Goal: Transaction & Acquisition: Download file/media

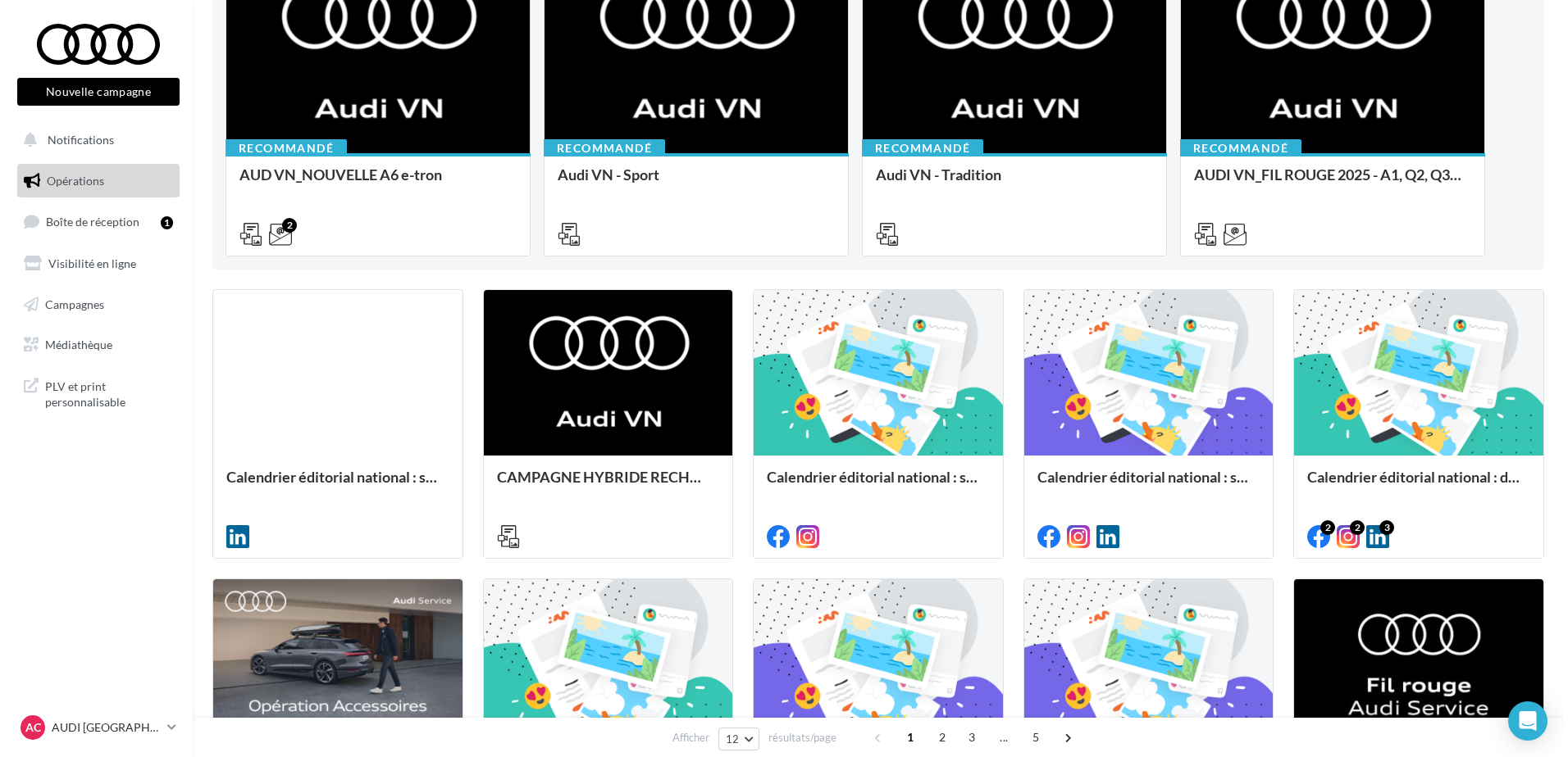
scroll to position [246, 0]
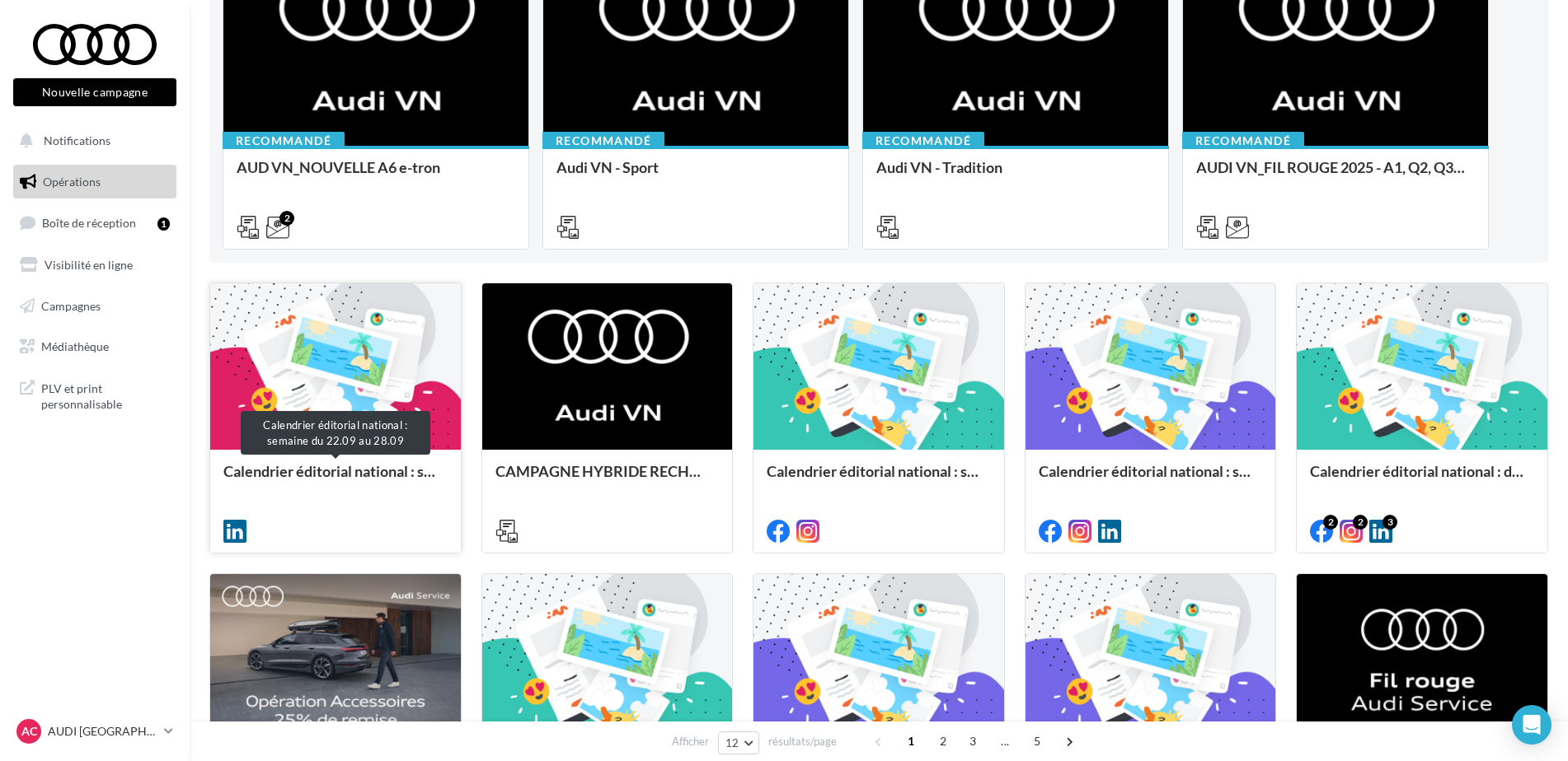
click at [377, 470] on div "Calendrier éditorial national : semaine du 22.09 au 28.09" at bounding box center [335, 480] width 224 height 33
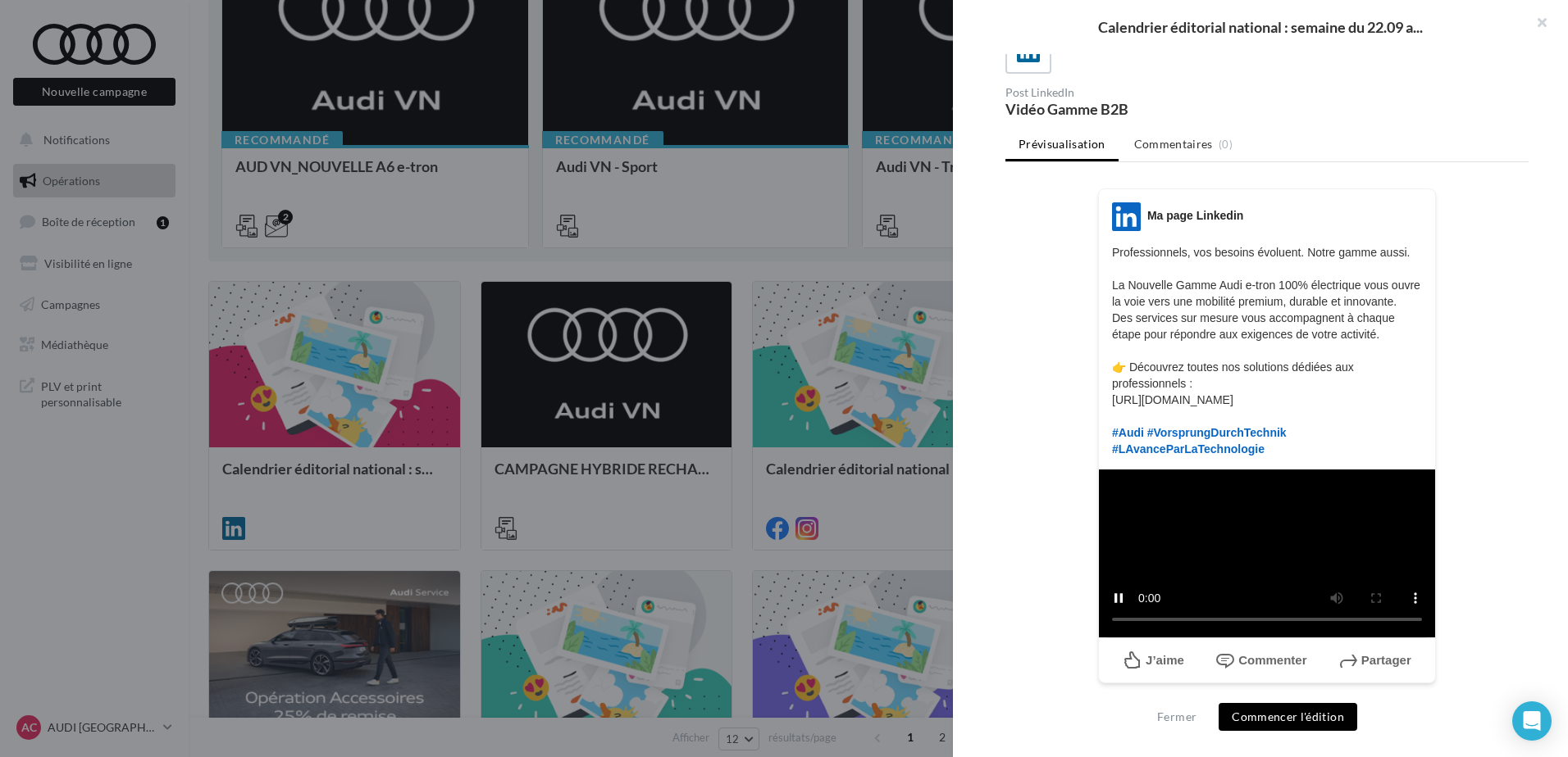
scroll to position [49, 0]
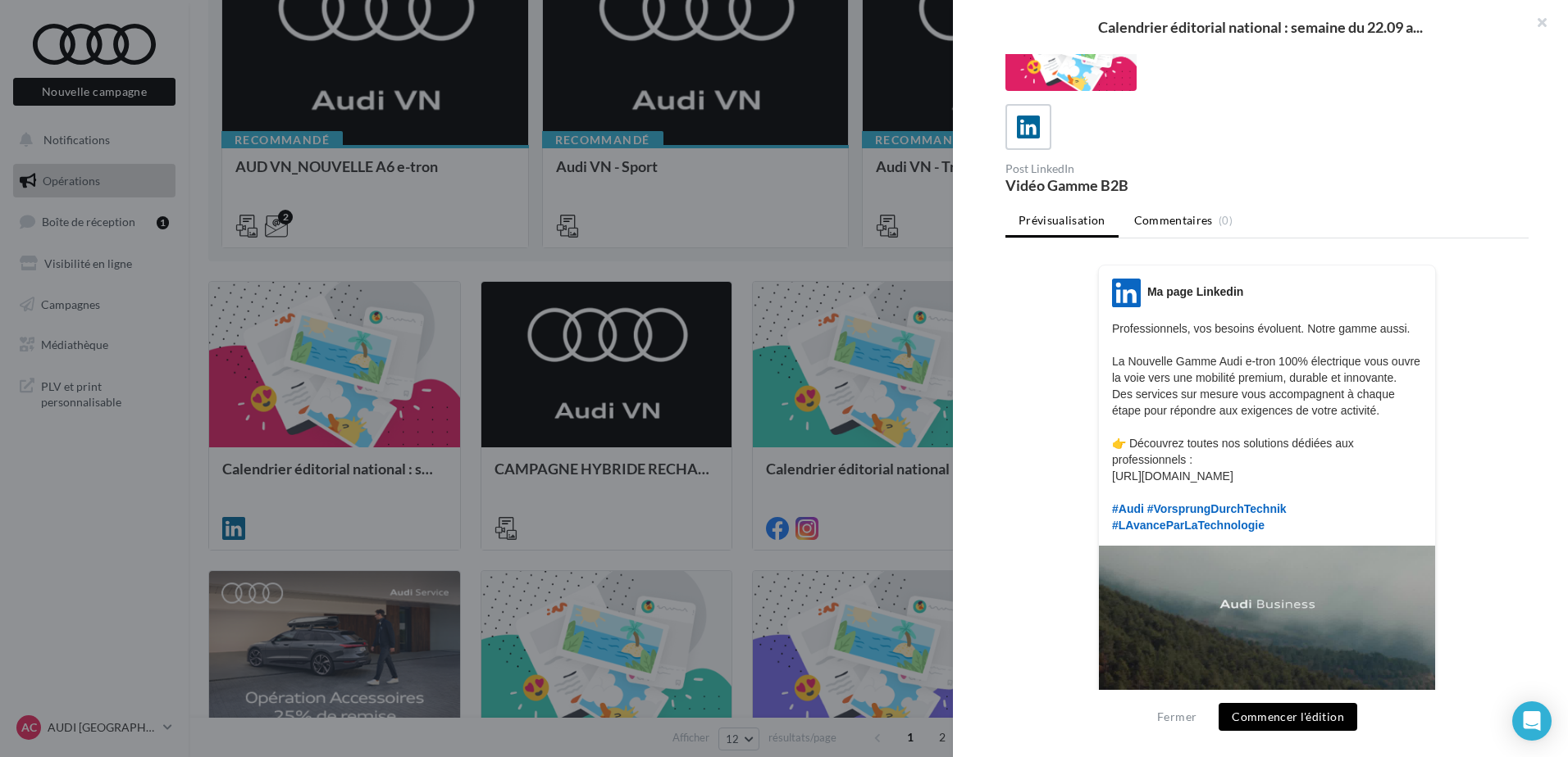
click at [1183, 225] on span "Commentaires" at bounding box center [1173, 220] width 79 height 16
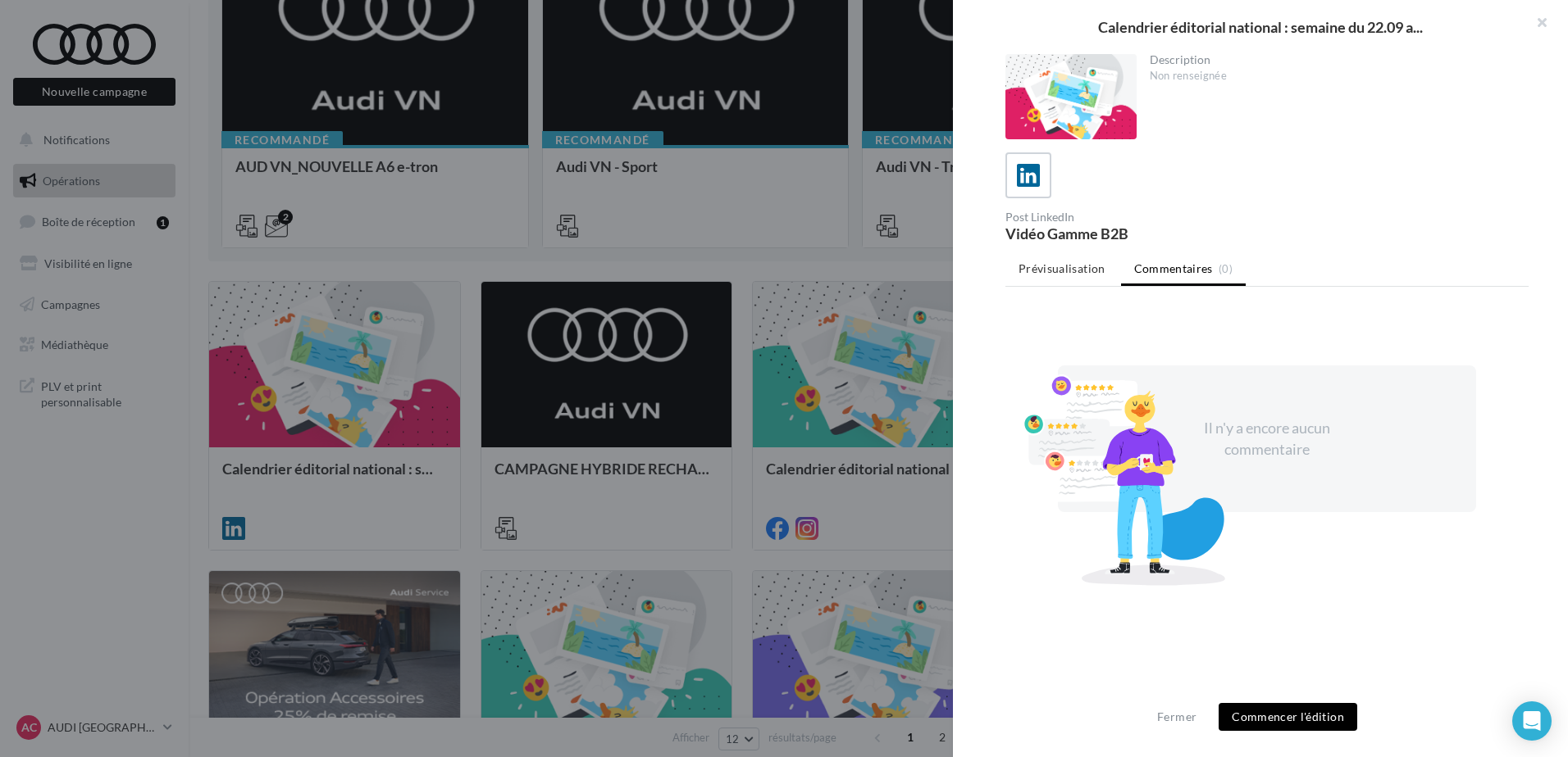
click at [1056, 230] on div "Vidéo Gamme B2B" at bounding box center [1133, 233] width 255 height 14
click at [1071, 273] on span "Prévisualisation" at bounding box center [1061, 269] width 87 height 14
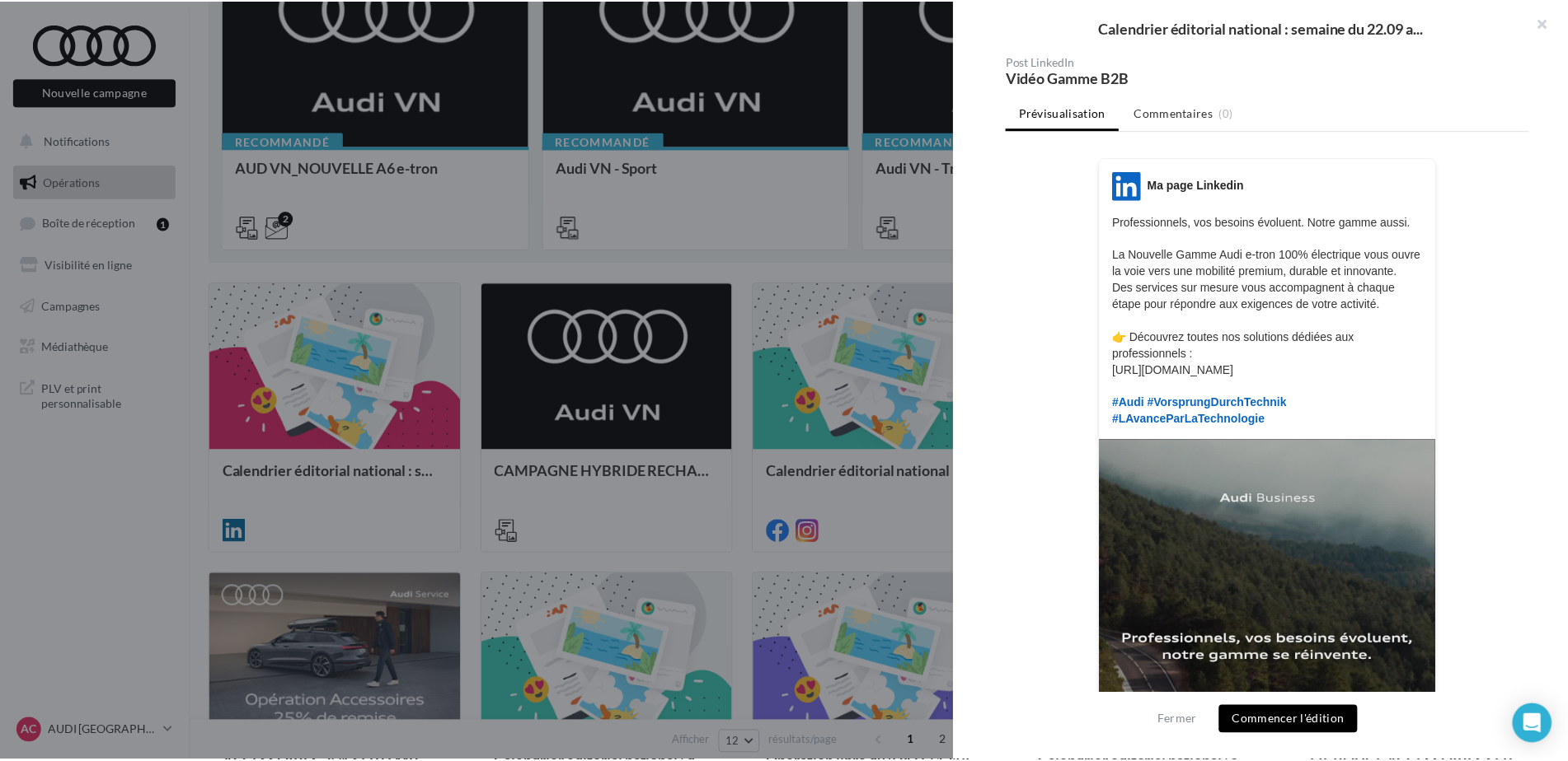
scroll to position [378, 0]
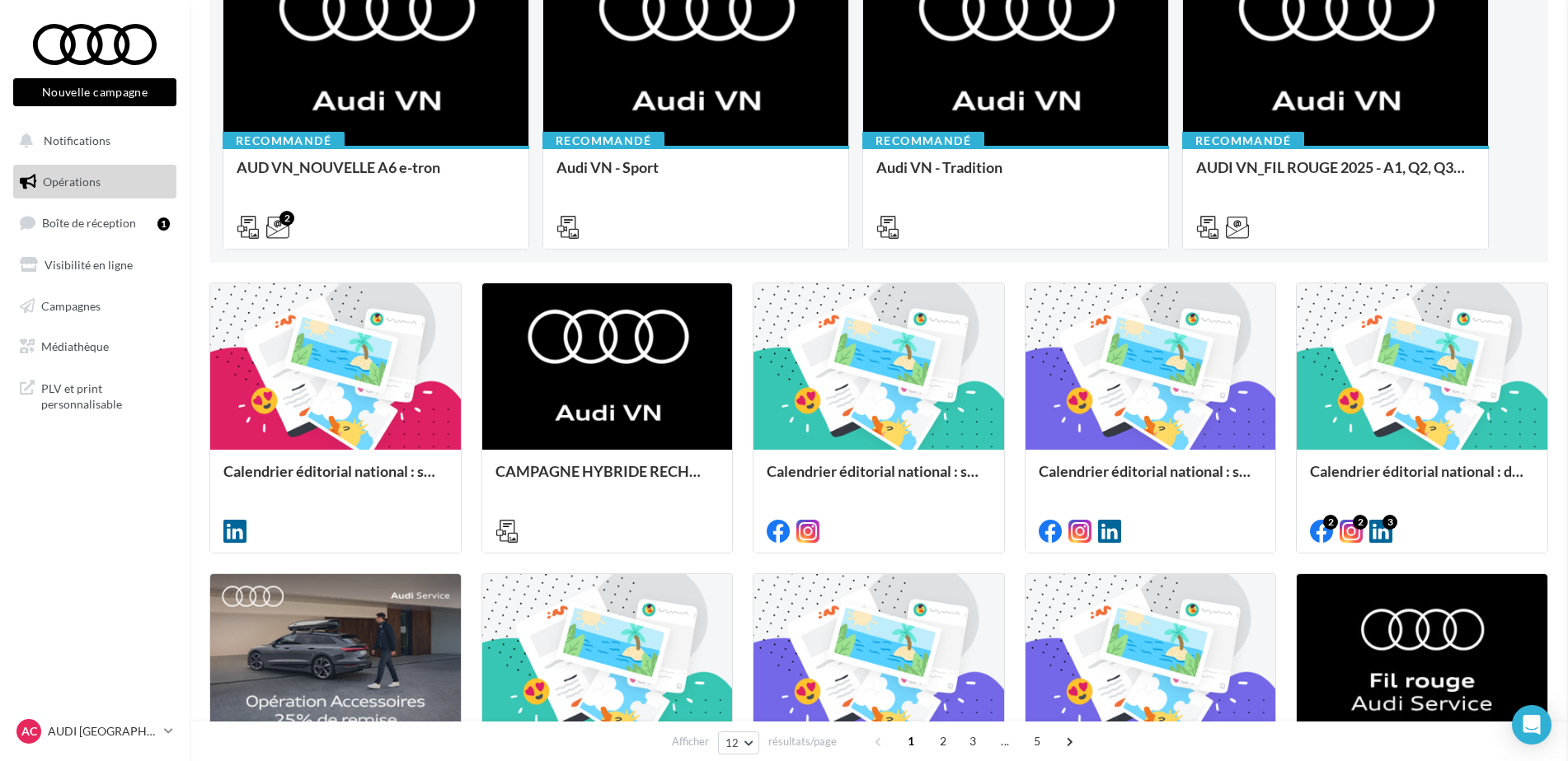
click at [84, 235] on link "Boîte de réception 1" at bounding box center [94, 222] width 170 height 35
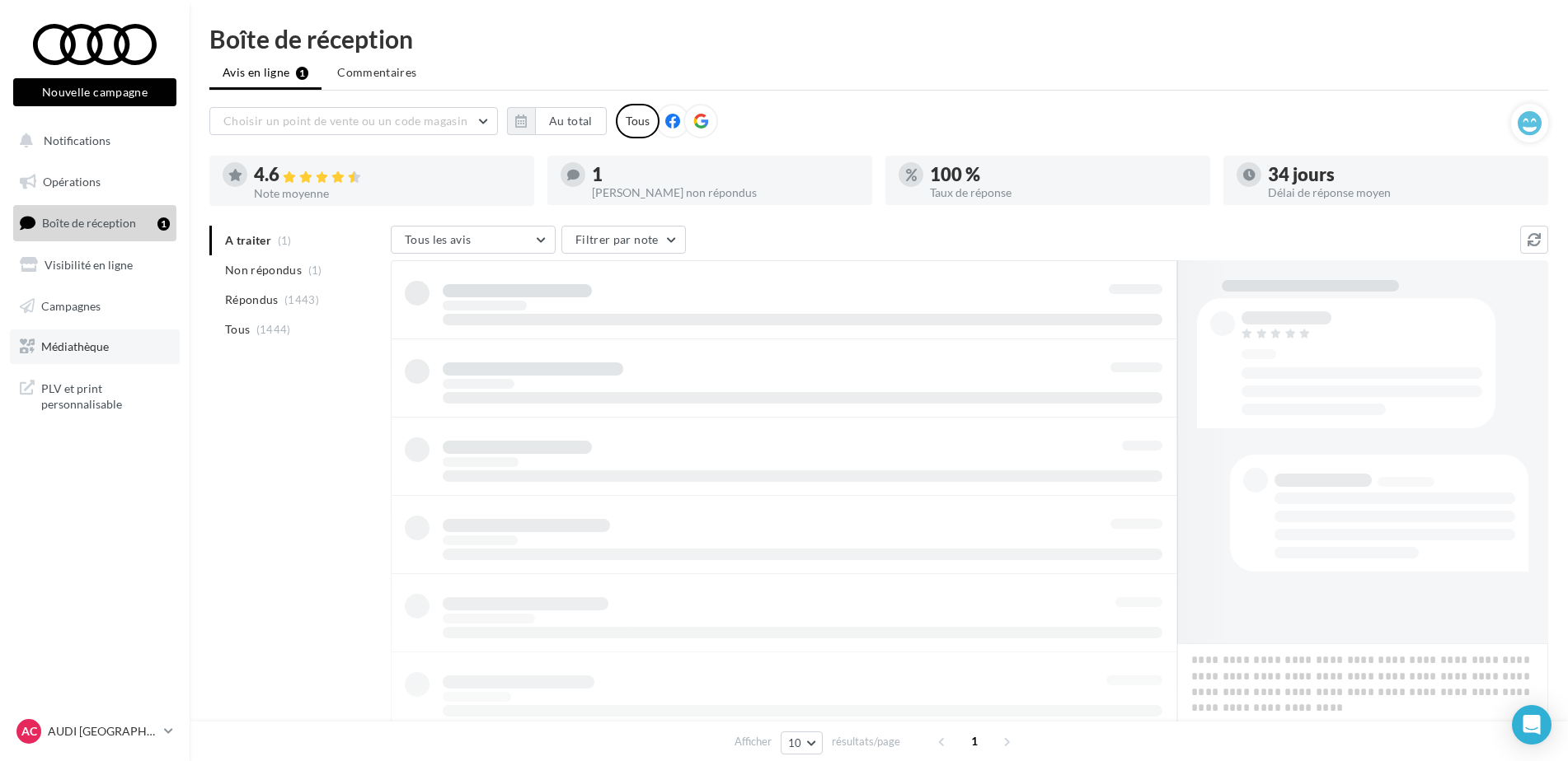
click at [78, 335] on link "Médiathèque" at bounding box center [94, 347] width 170 height 34
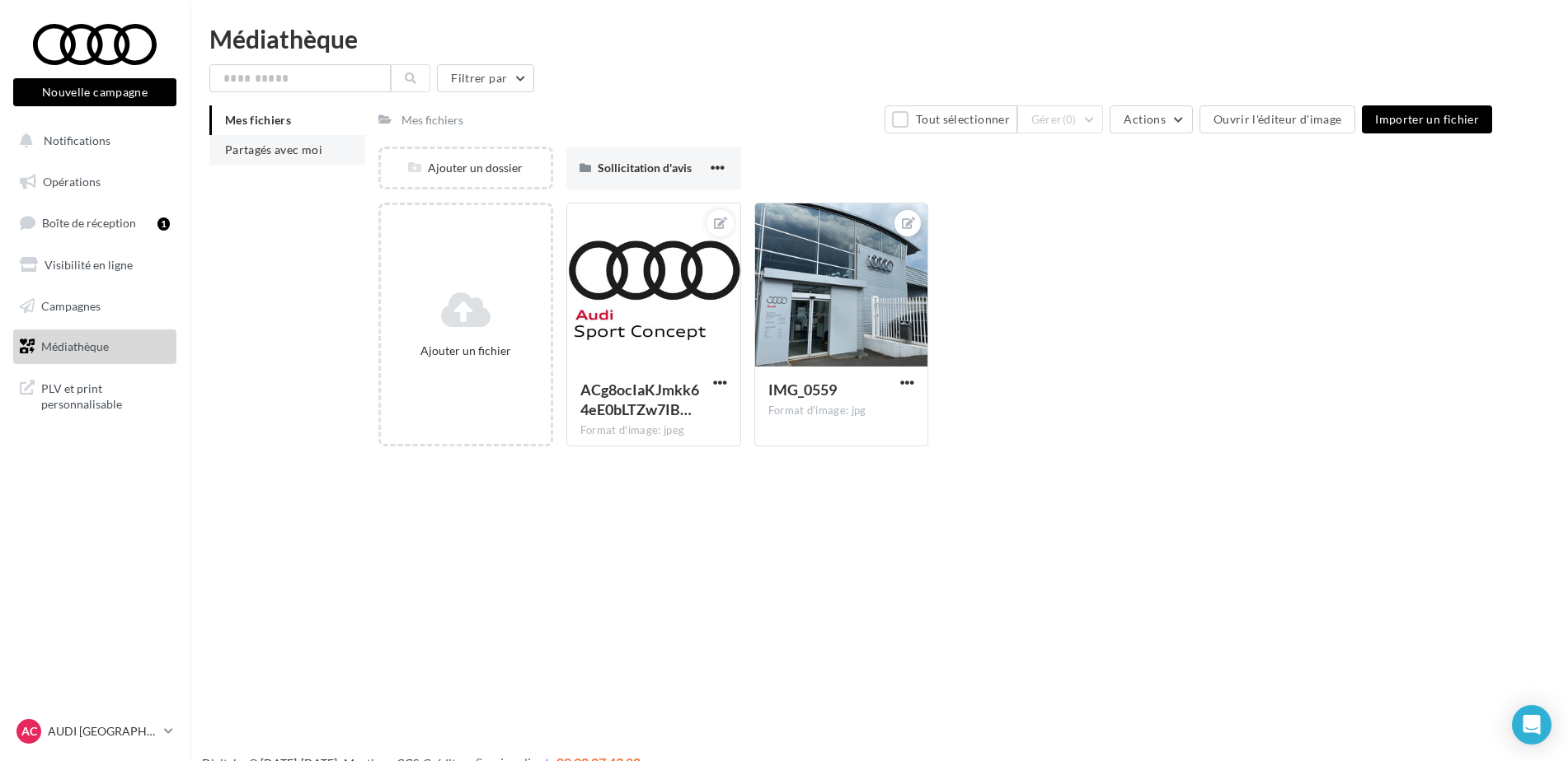
click at [275, 156] on span "Partagés avec moi" at bounding box center [274, 149] width 98 height 14
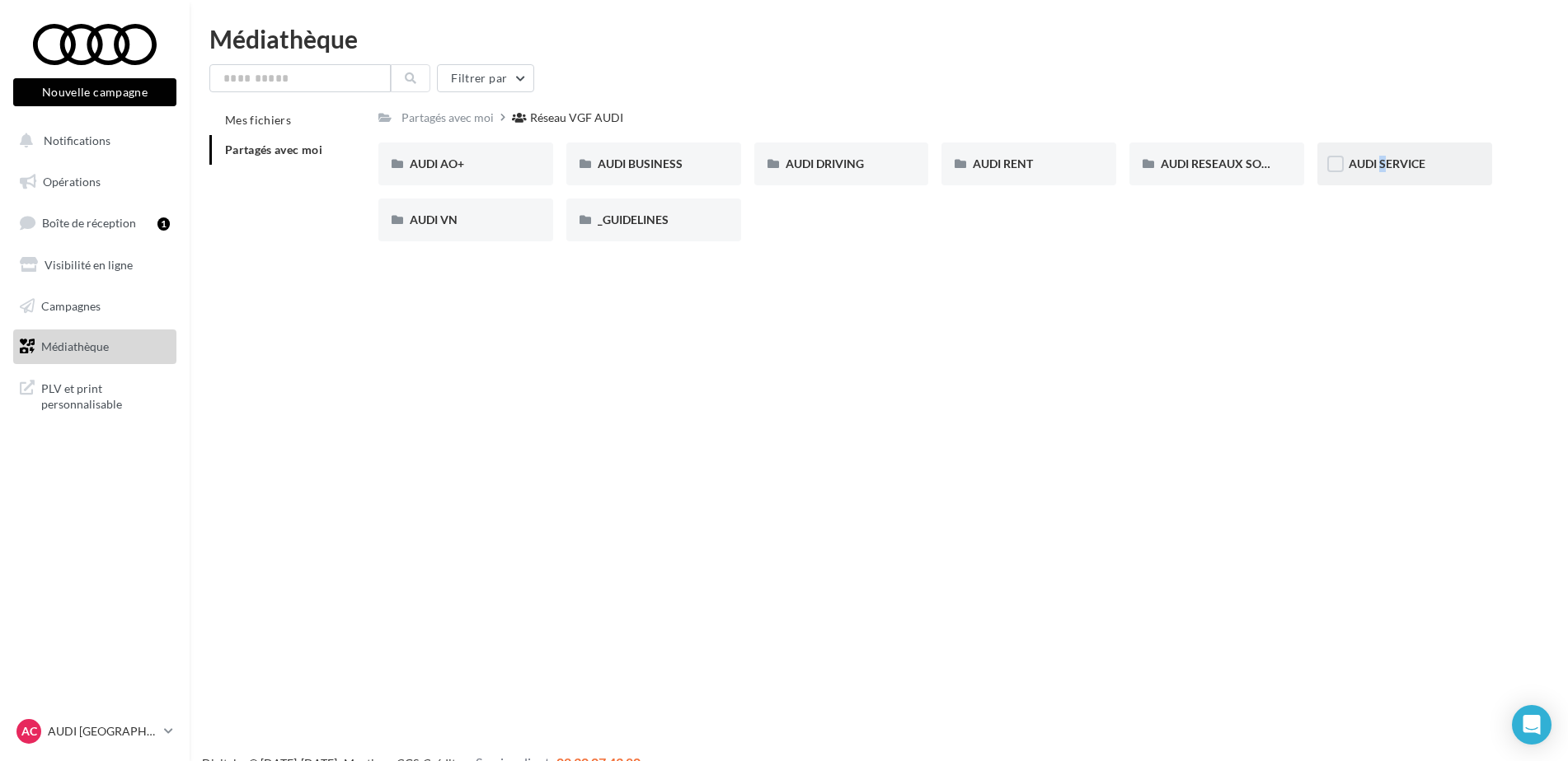
click at [1376, 155] on div "AUDI SERVICE" at bounding box center [1404, 164] width 174 height 43
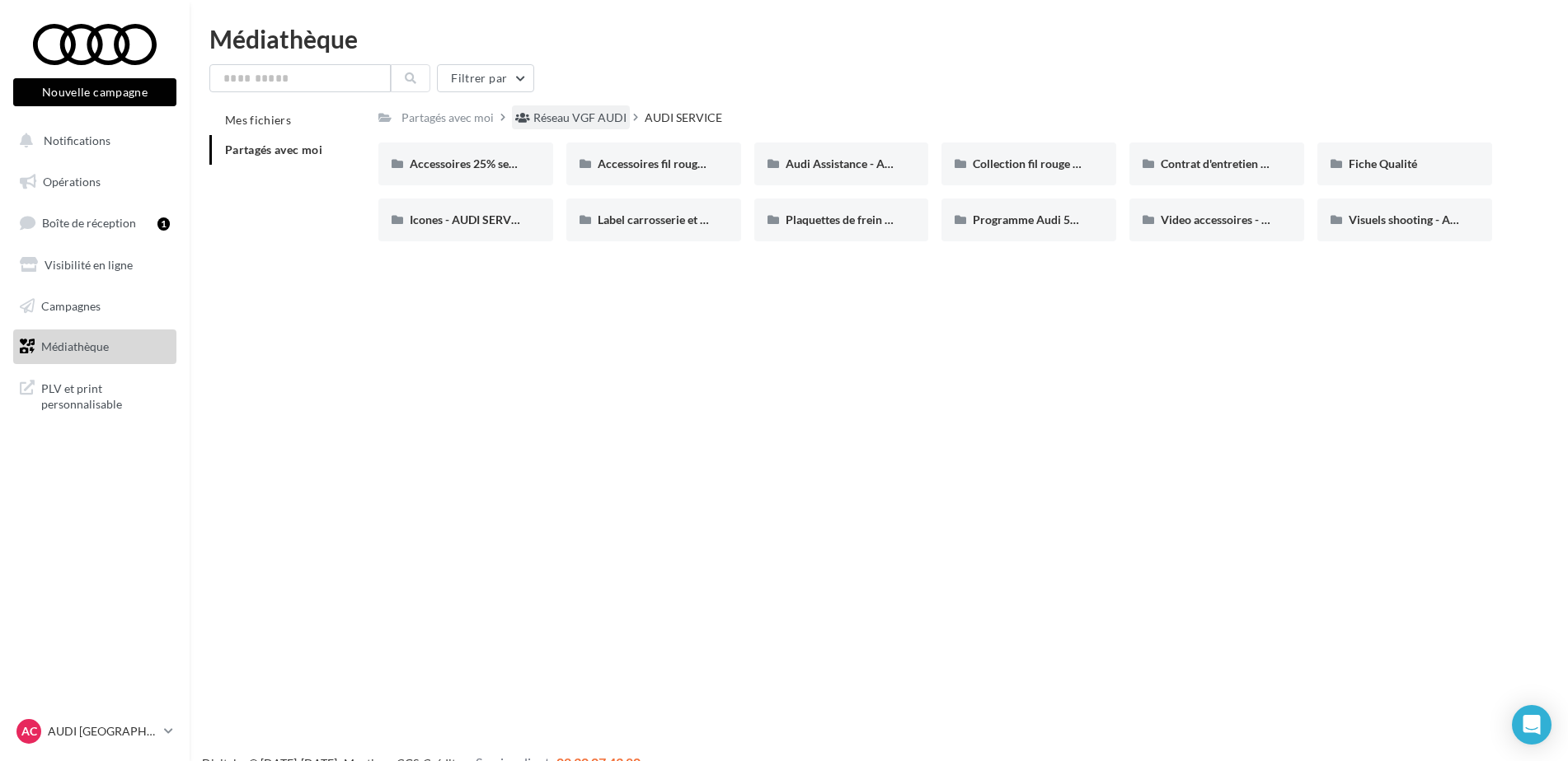
click at [588, 120] on div "Réseau VGF AUDI" at bounding box center [579, 117] width 93 height 16
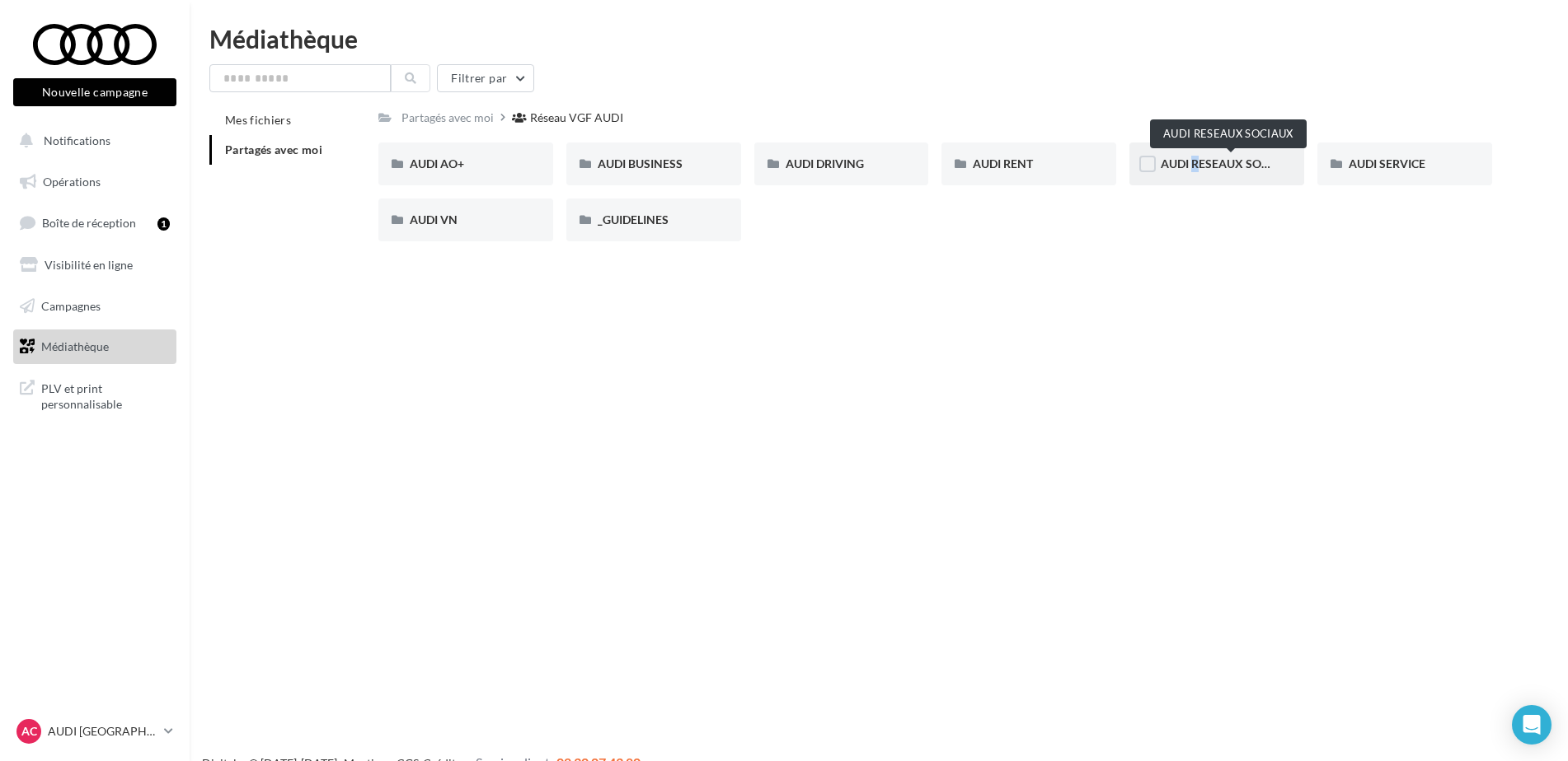
click at [1188, 160] on span "AUDI RESEAUX SOCIAUX" at bounding box center [1229, 164] width 136 height 14
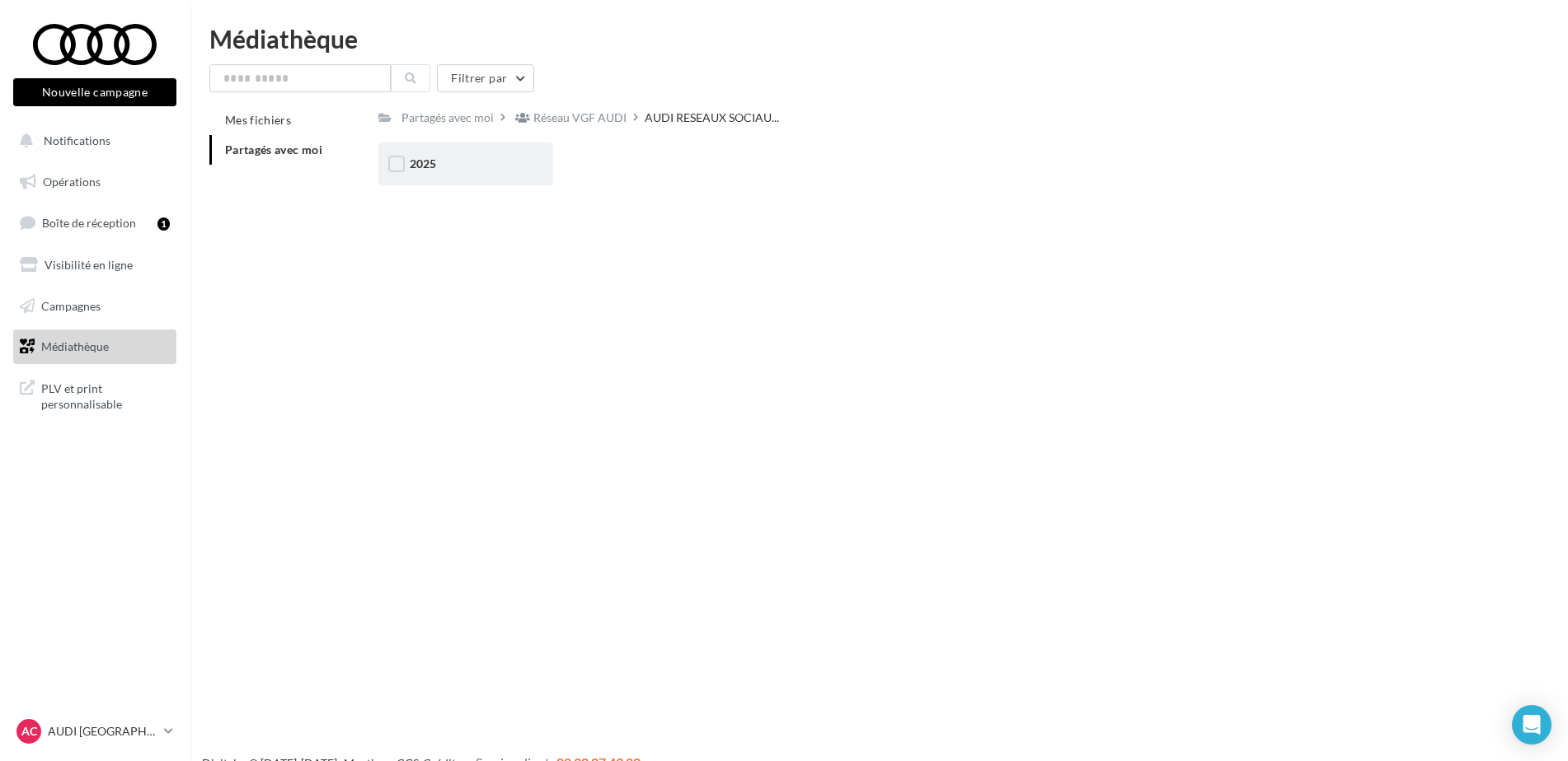
click at [489, 157] on div "2025" at bounding box center [466, 164] width 112 height 16
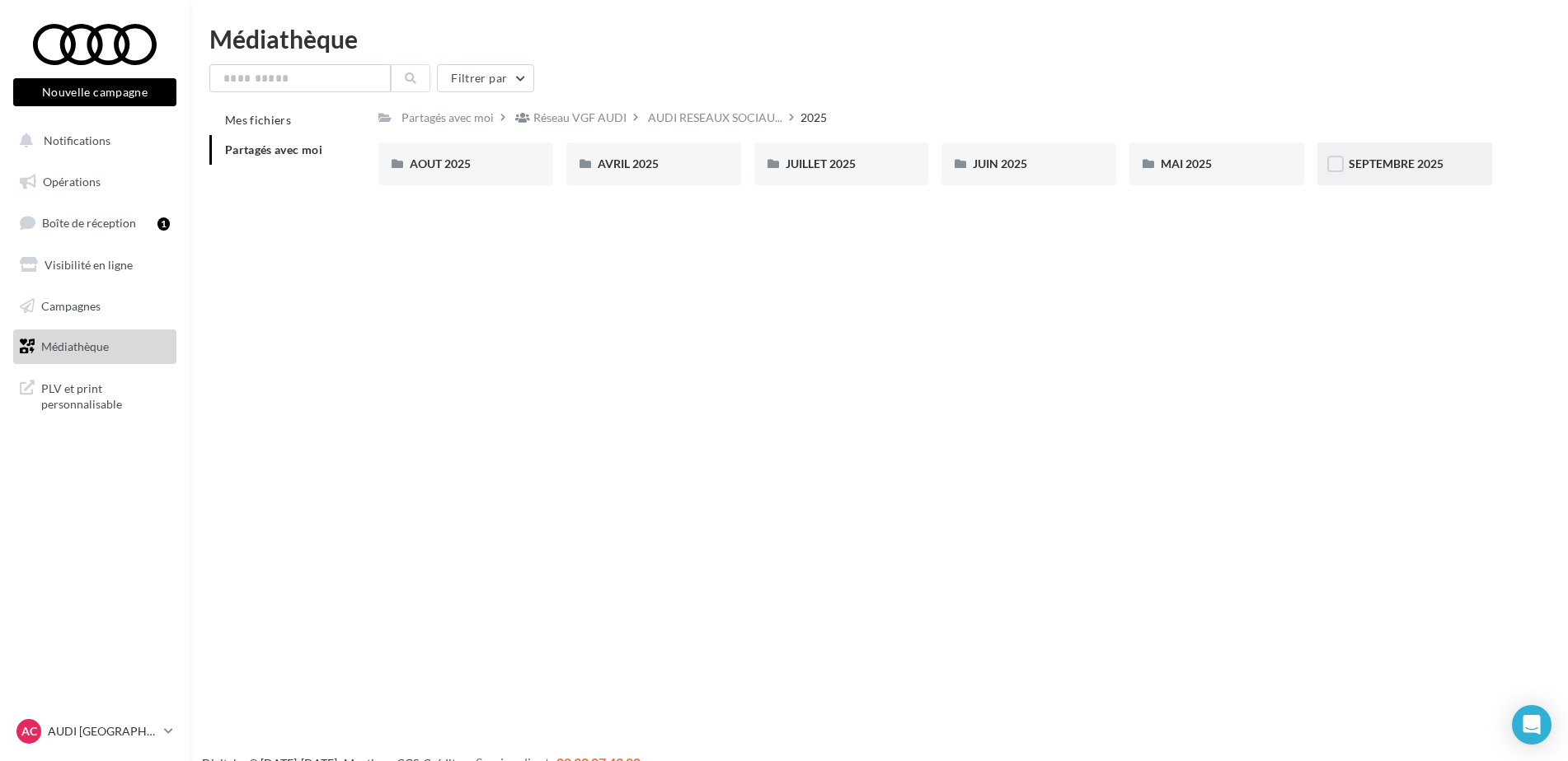
click at [1481, 156] on div "SEPTEMBRE 2025" at bounding box center [1404, 164] width 174 height 43
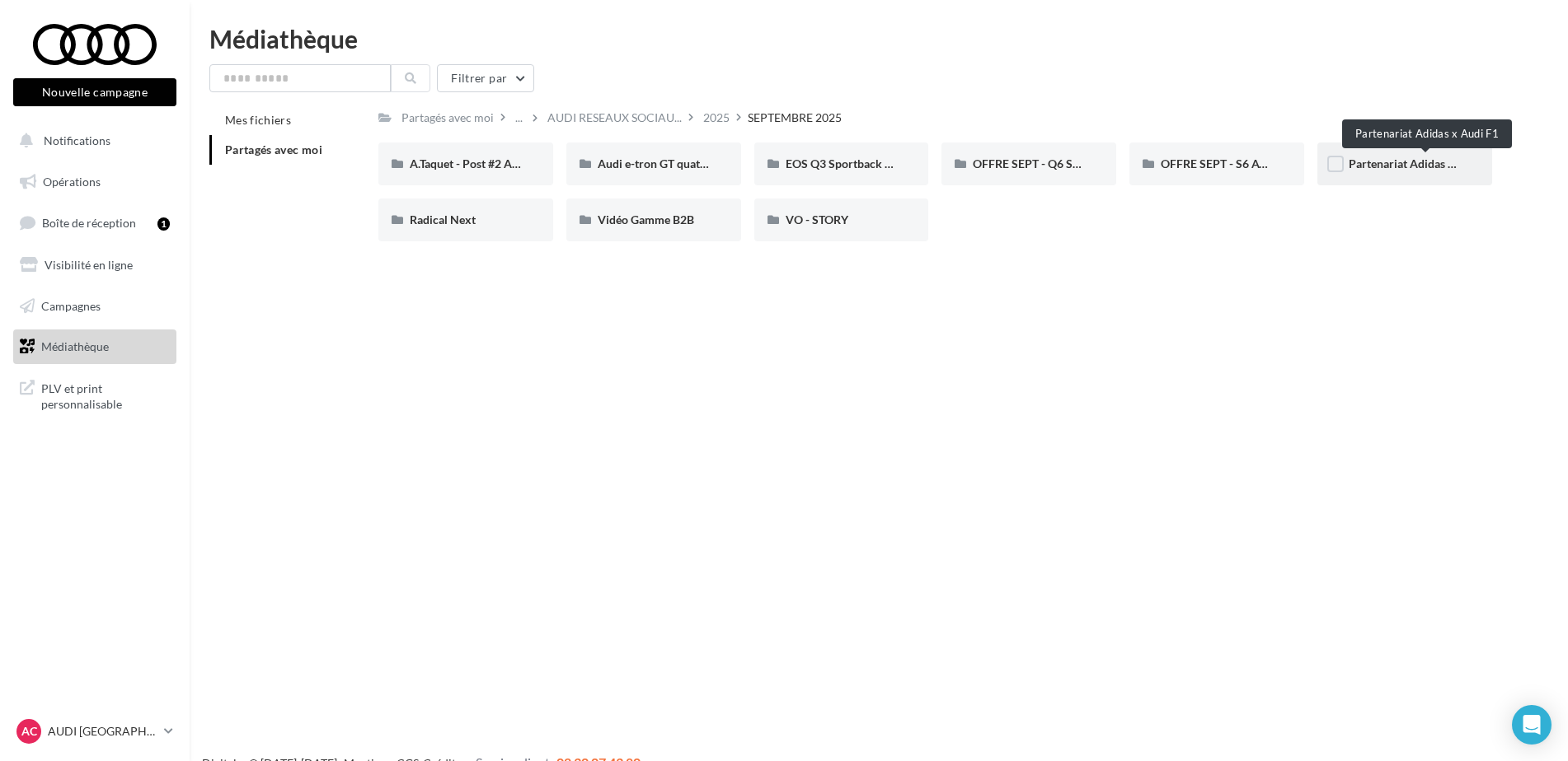
click at [1394, 161] on span "Partenariat Adidas x Audi F1" at bounding box center [1422, 164] width 148 height 14
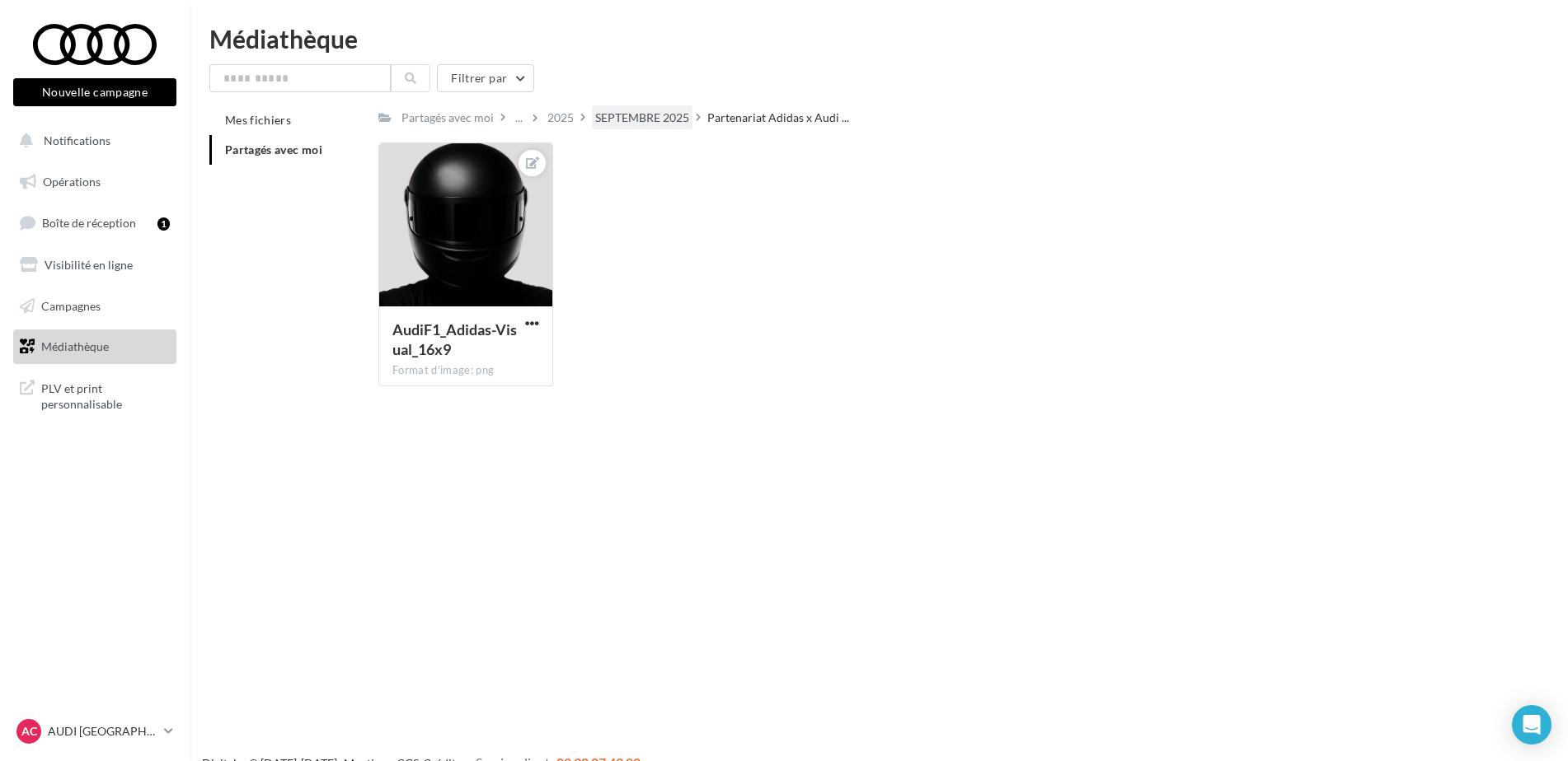
click at [648, 119] on div "SEPTEMBRE 2025" at bounding box center [642, 117] width 94 height 16
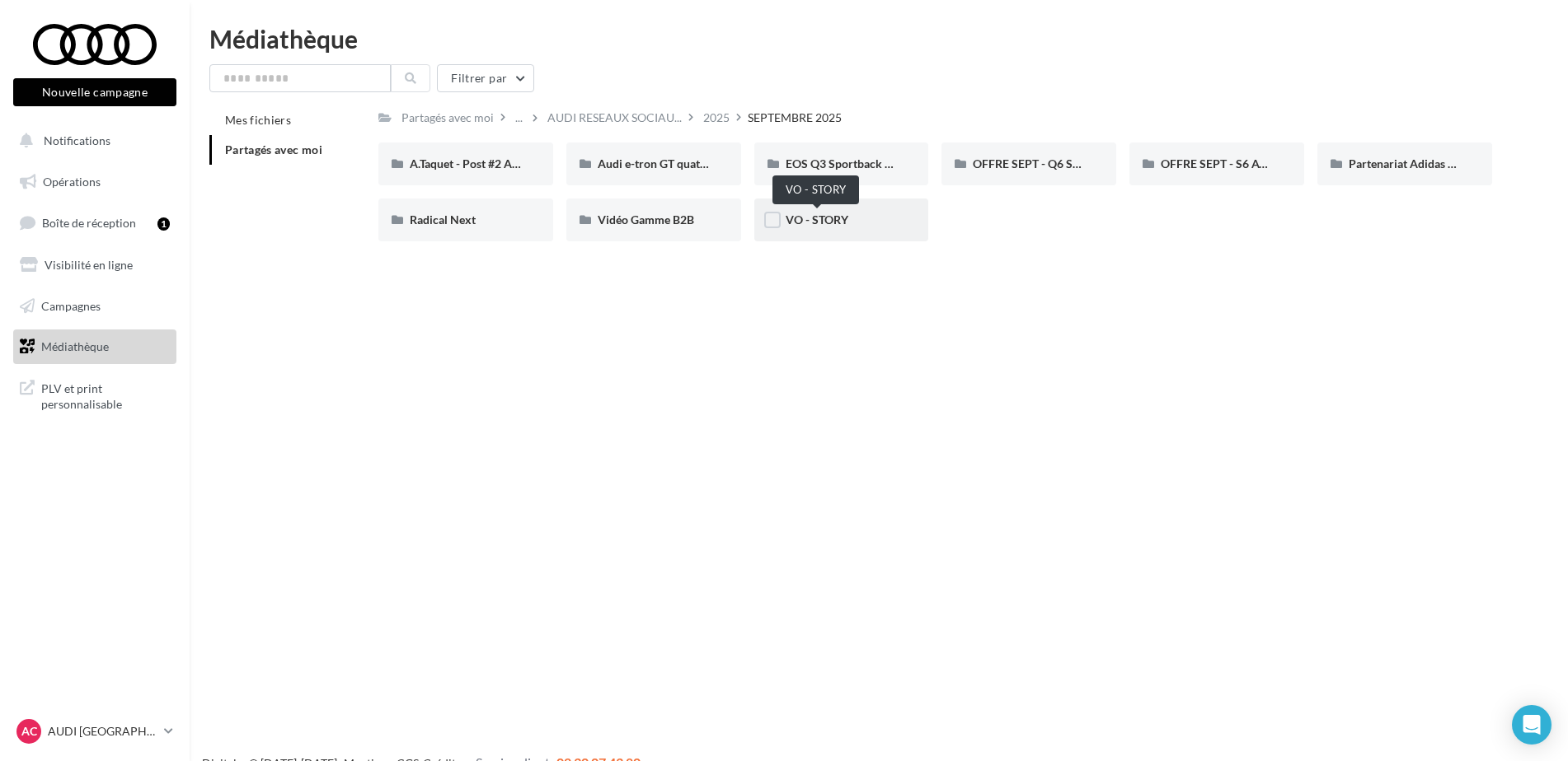
click at [812, 225] on span "VO - STORY" at bounding box center [816, 219] width 62 height 14
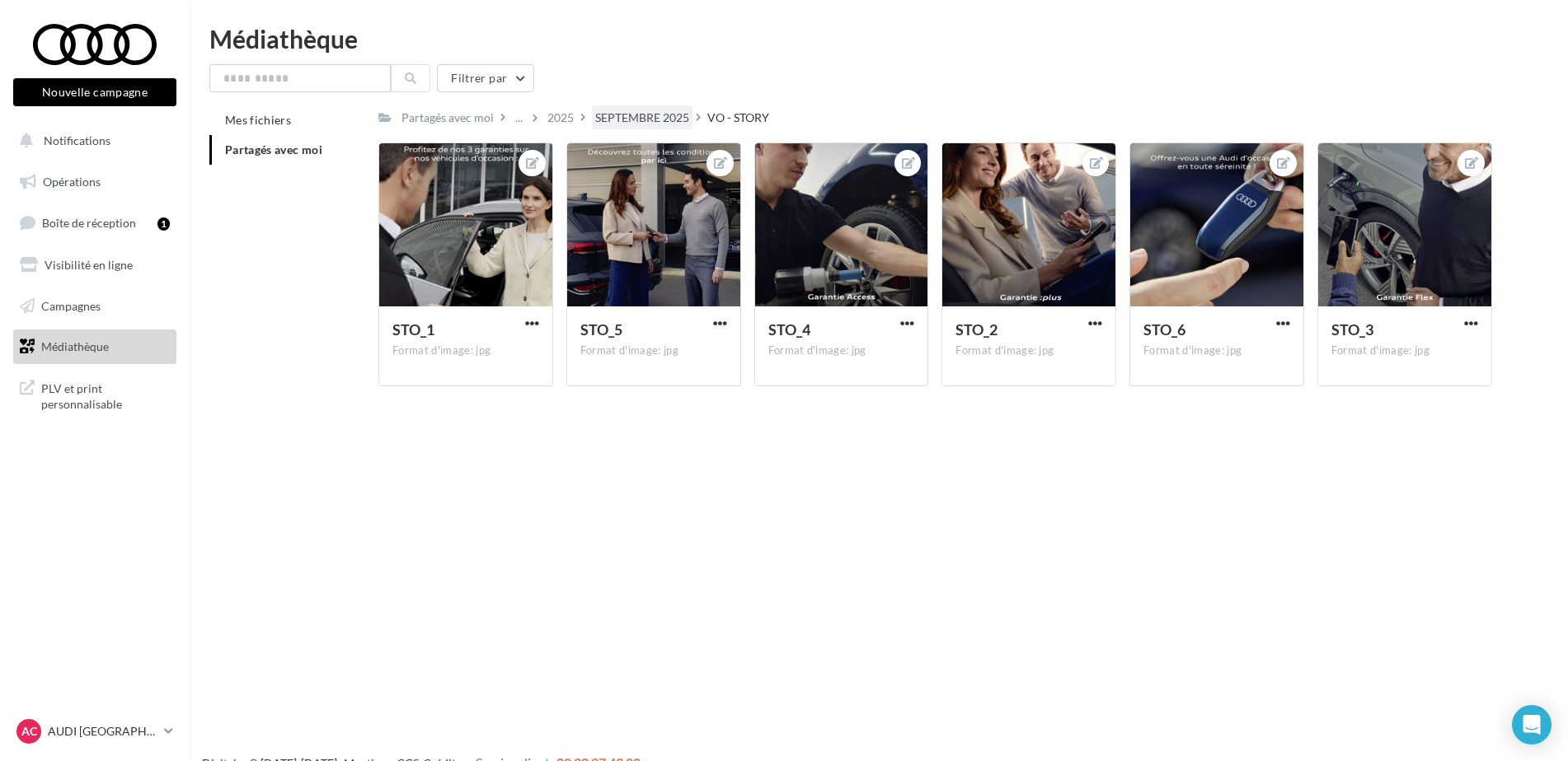
click at [636, 116] on div "SEPTEMBRE 2025" at bounding box center [642, 117] width 94 height 16
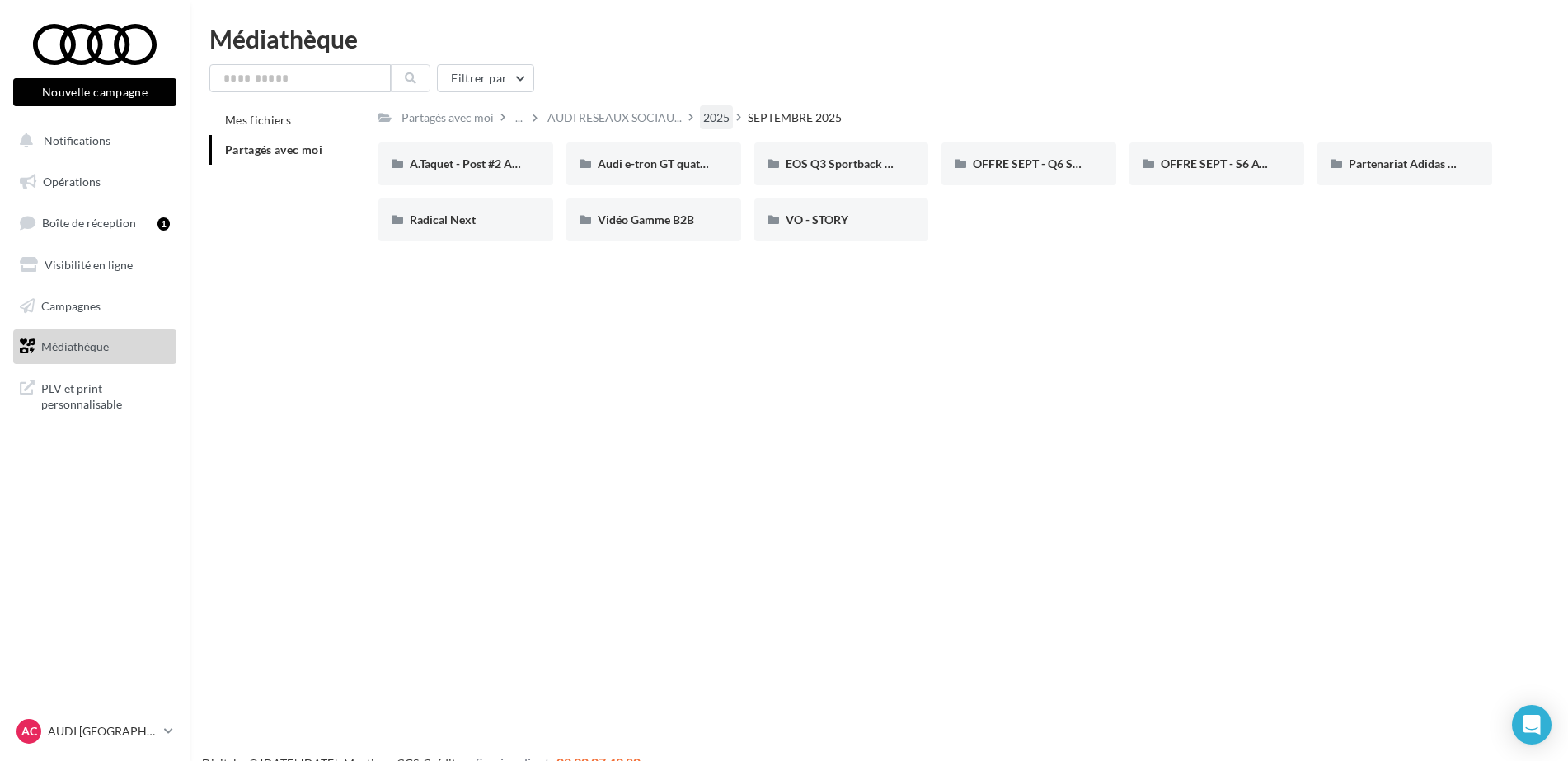
click at [712, 118] on div "2025" at bounding box center [716, 117] width 33 height 24
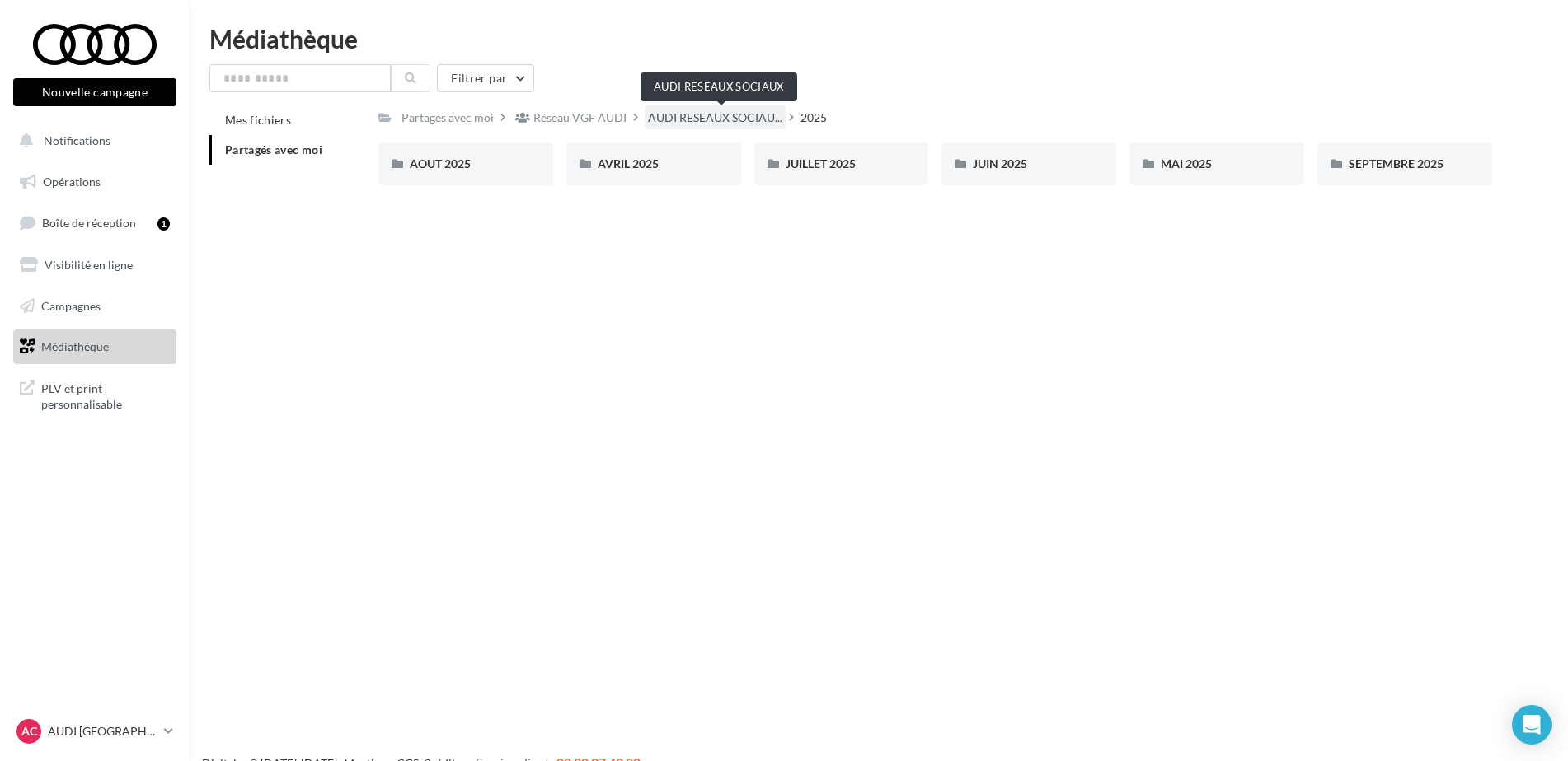
click at [727, 119] on span "AUDI RESEAUX SOCIAU..." at bounding box center [715, 117] width 134 height 16
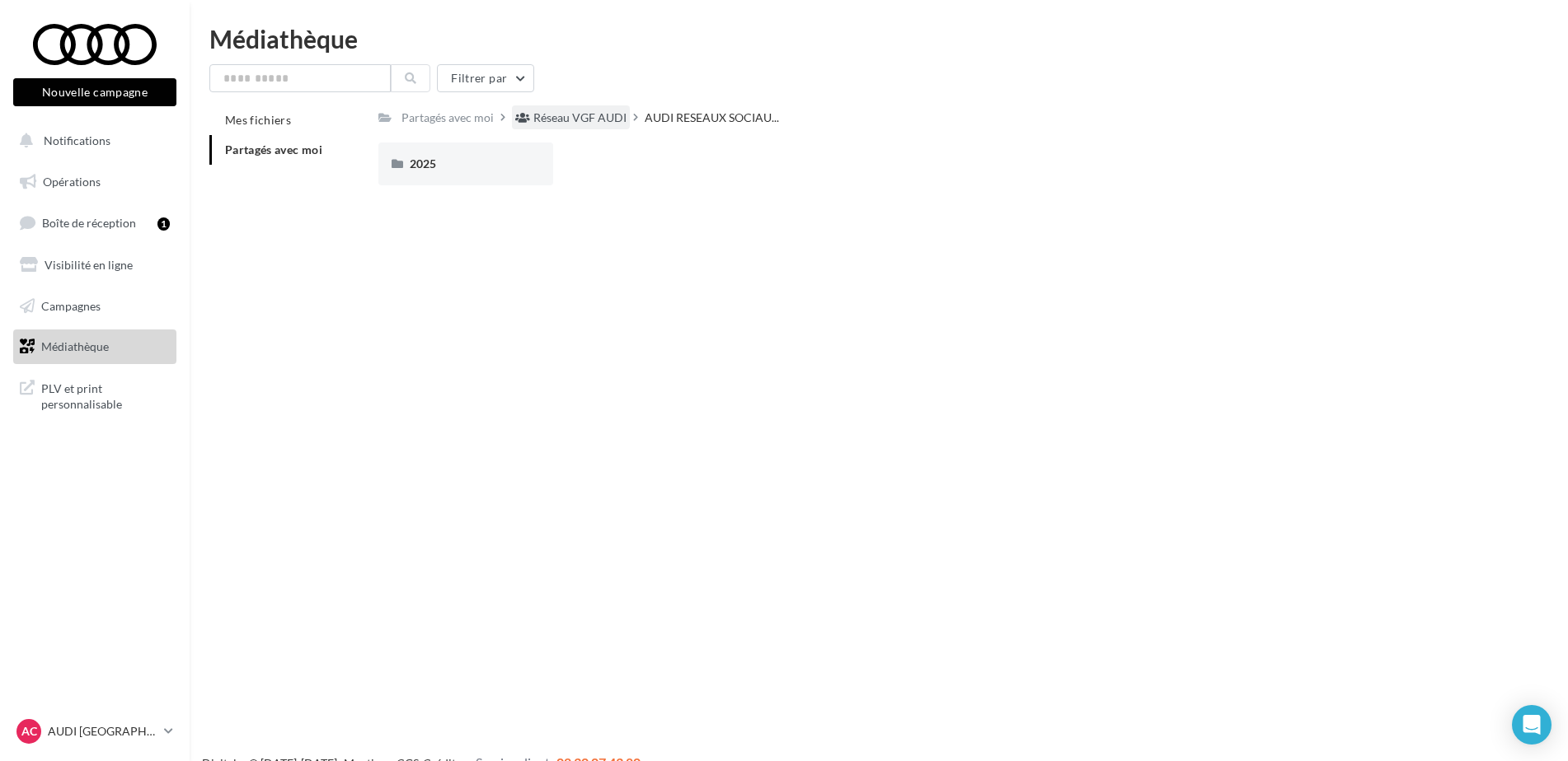
click at [591, 117] on div "Réseau VGF AUDI" at bounding box center [579, 117] width 93 height 16
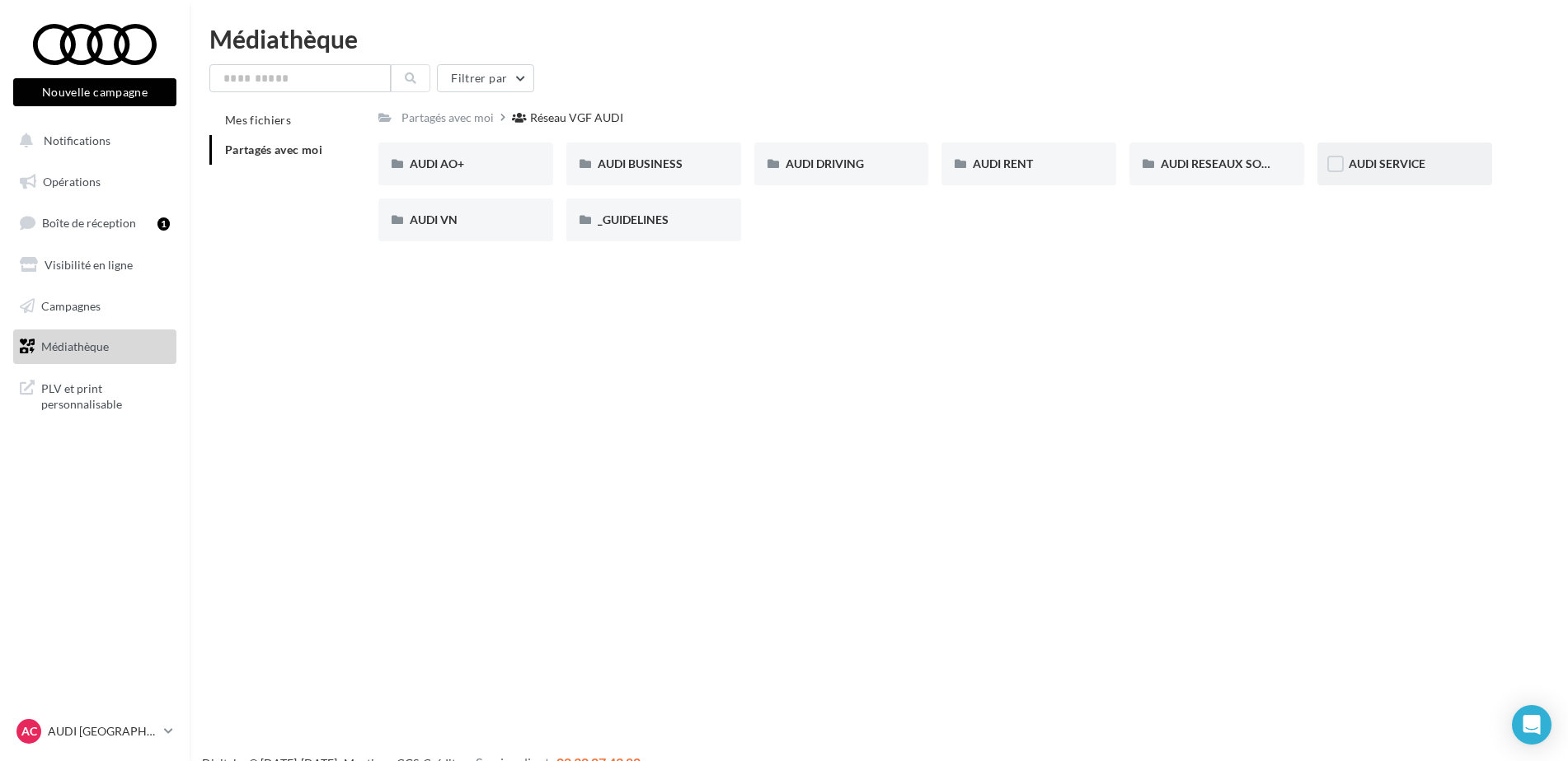
click at [1436, 156] on div "AUDI SERVICE" at bounding box center [1404, 164] width 112 height 16
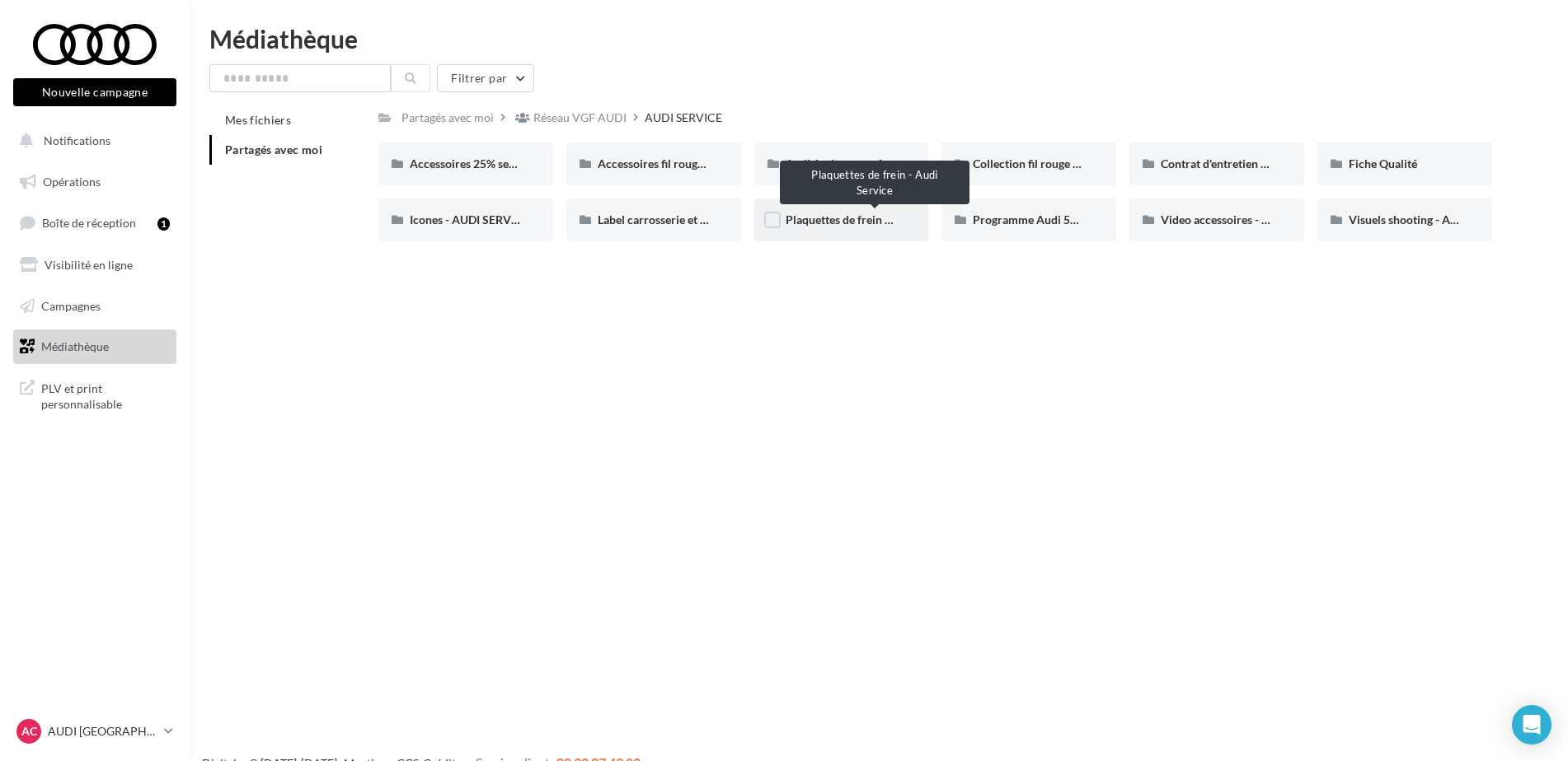
click at [852, 223] on span "Plaquettes de frein - Audi Service" at bounding box center [871, 219] width 170 height 14
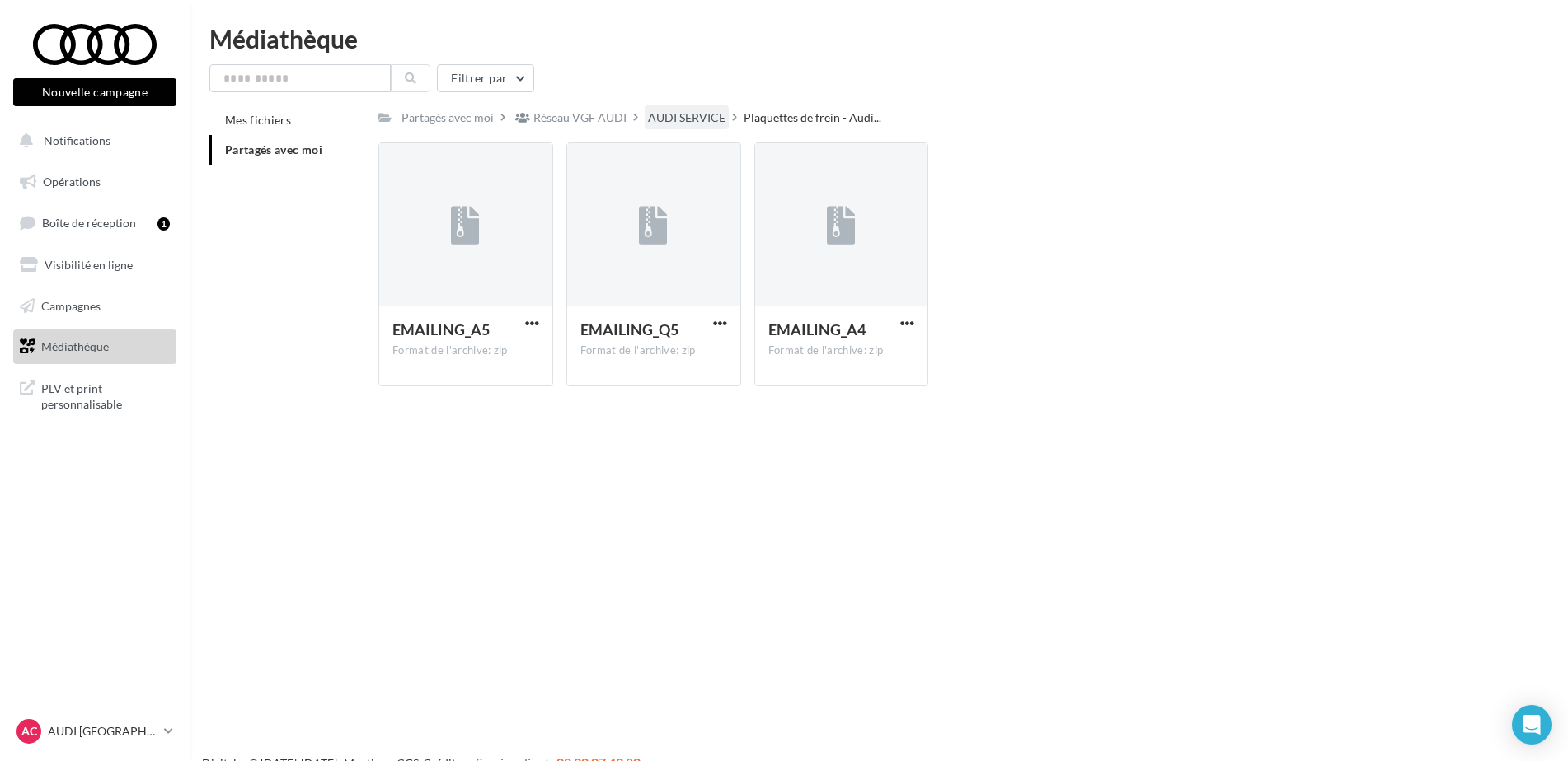
click at [692, 120] on div "AUDI SERVICE" at bounding box center [686, 117] width 78 height 16
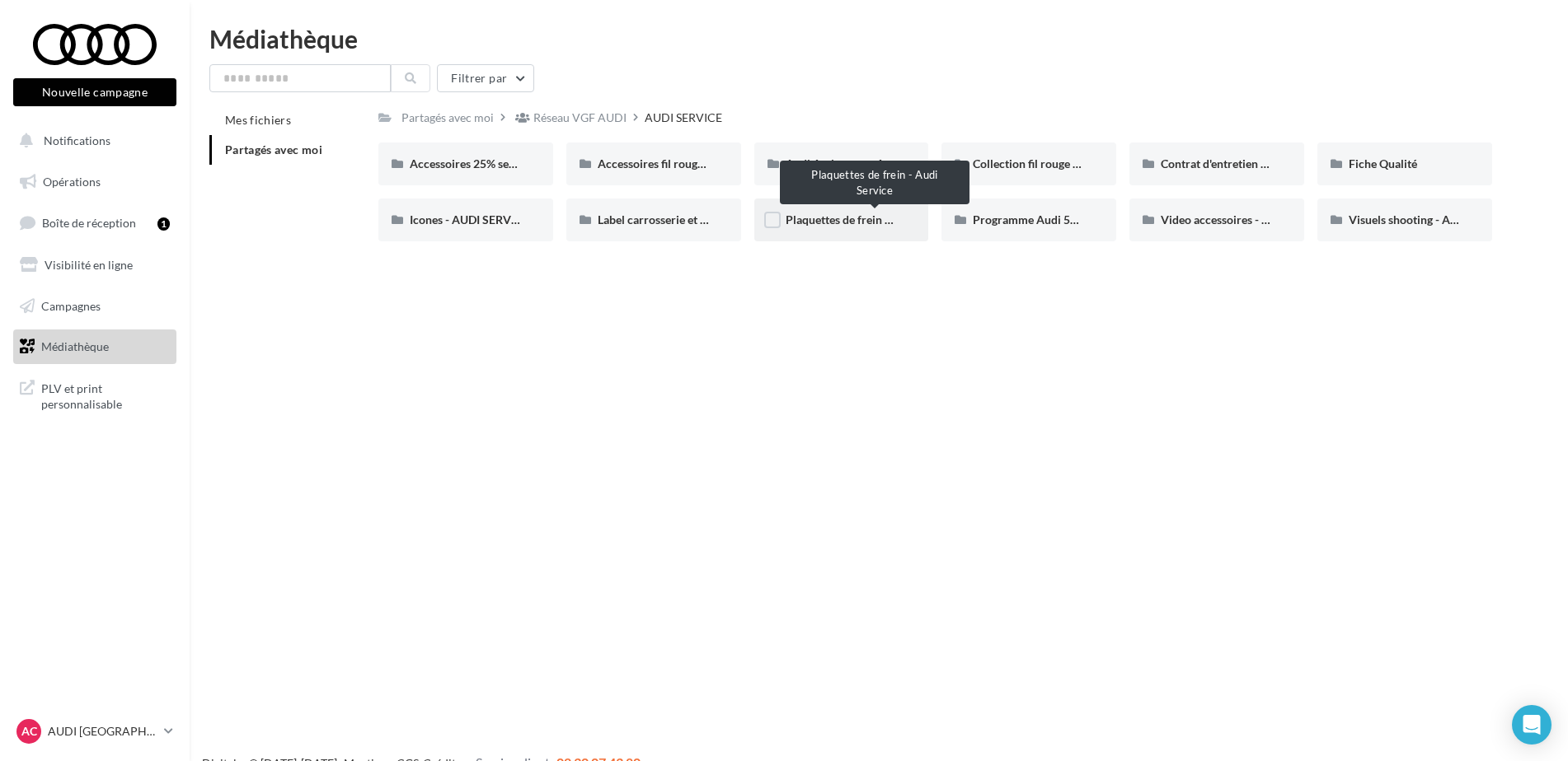
click at [849, 219] on span "Plaquettes de frein - Audi Service" at bounding box center [871, 219] width 170 height 14
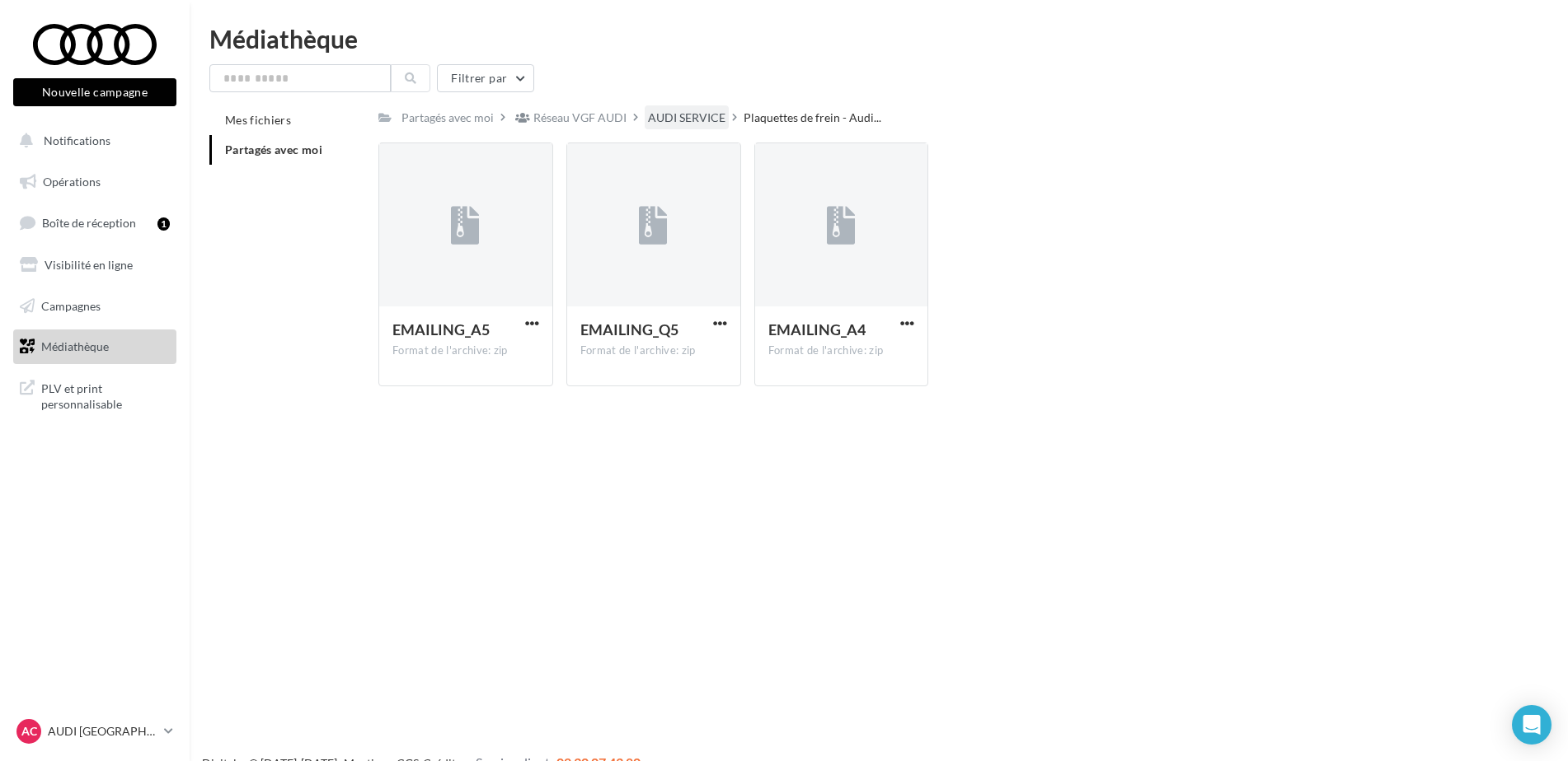
click at [685, 123] on div "AUDI SERVICE" at bounding box center [686, 117] width 78 height 16
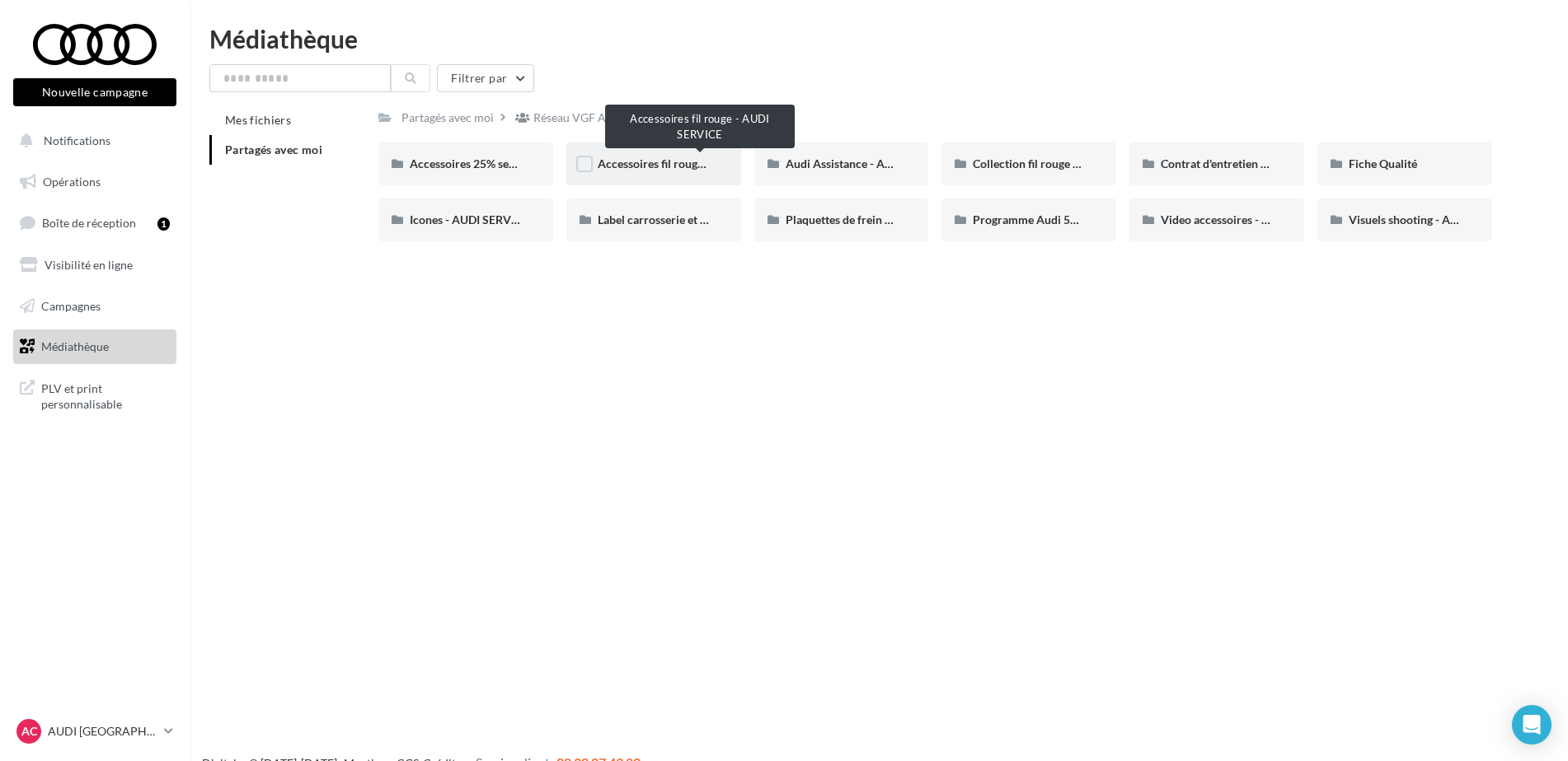
click at [682, 157] on span "Accessoires fil rouge - AUDI SERVICE" at bounding box center [693, 164] width 192 height 14
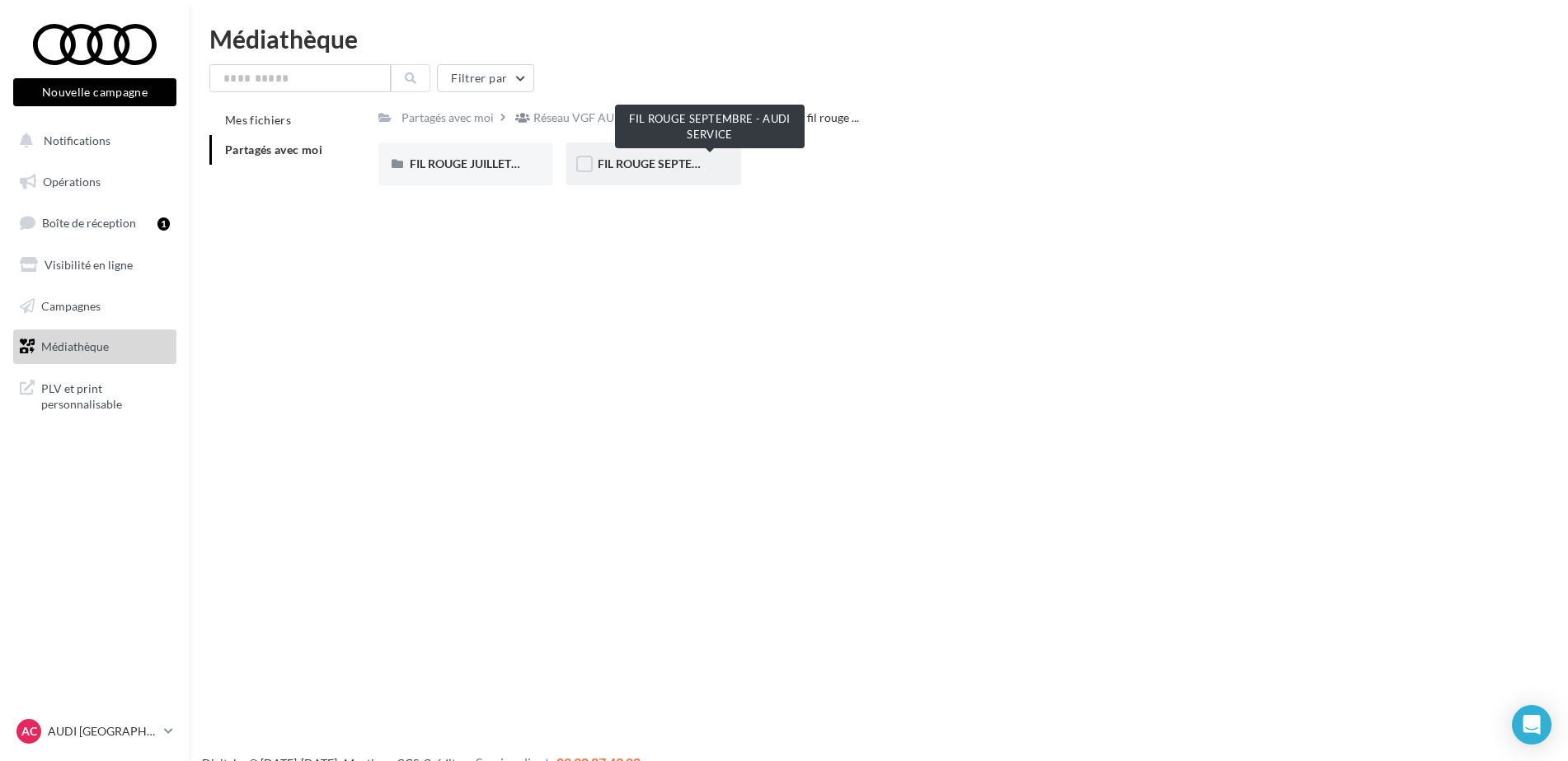
click at [680, 168] on span "FIL ROUGE SEPTEMBRE - AUDI SERVICE" at bounding box center [703, 164] width 212 height 14
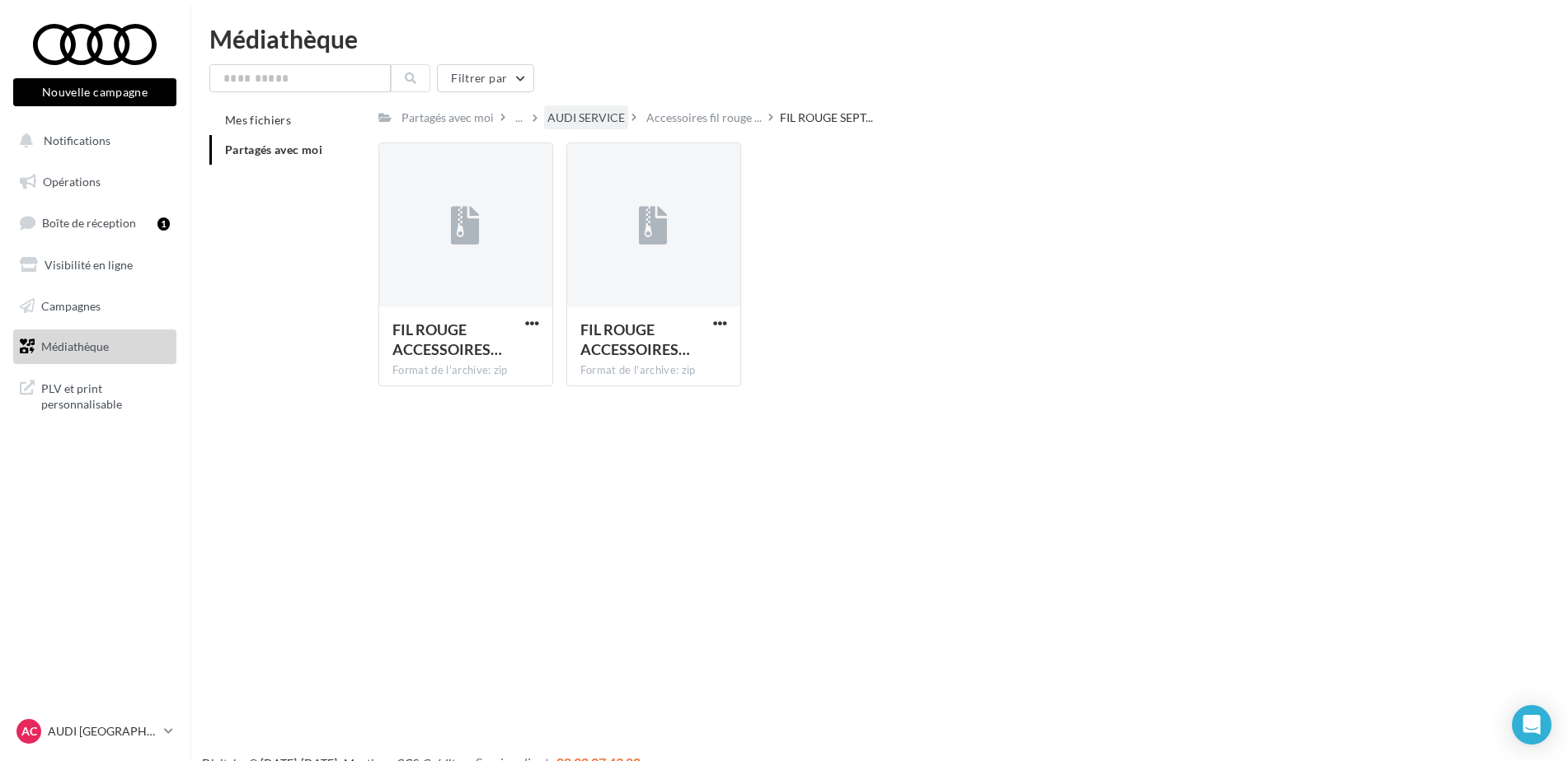
click at [613, 122] on div "AUDI SERVICE" at bounding box center [585, 117] width 78 height 16
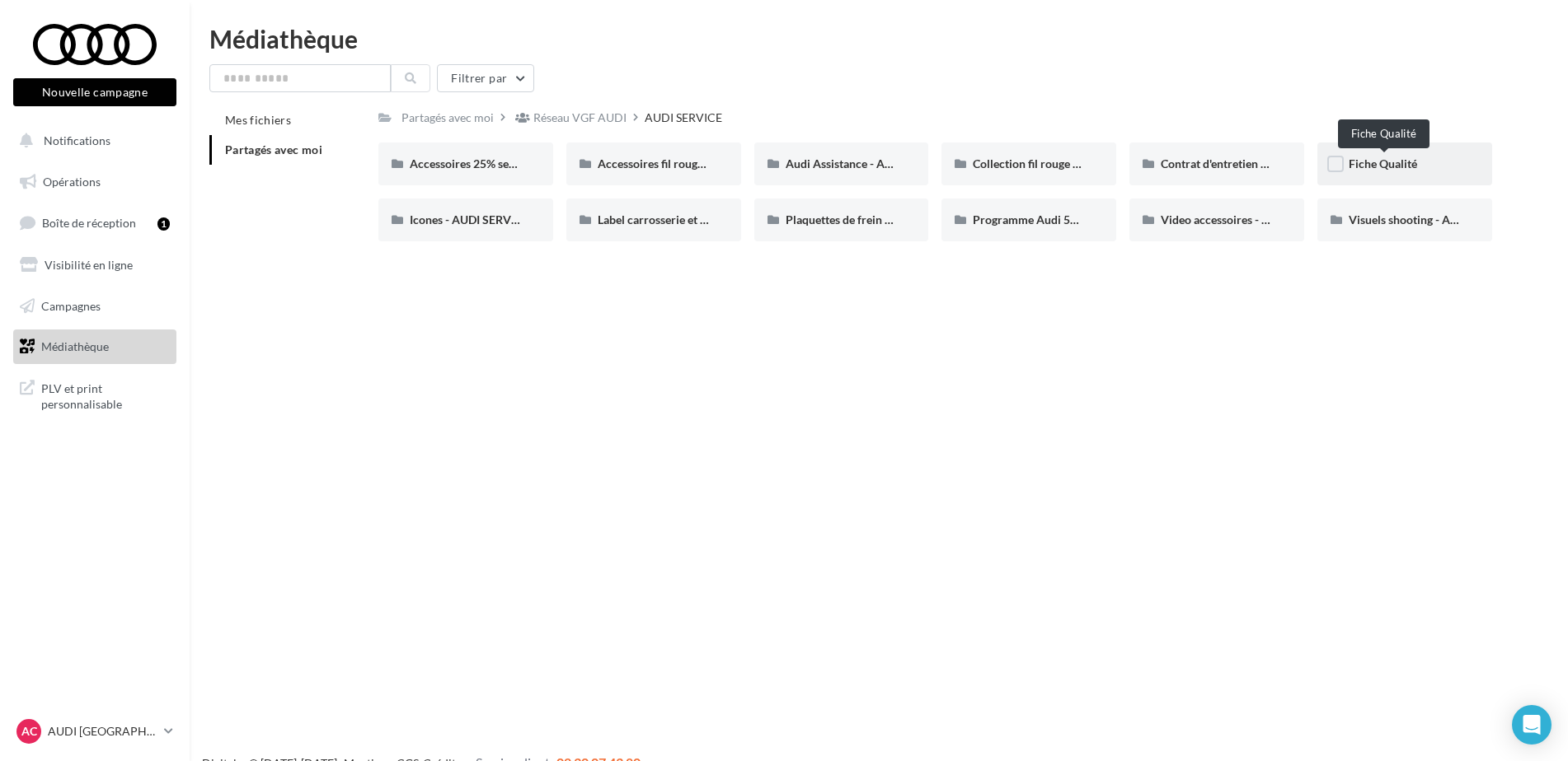
click at [1385, 163] on span "Fiche Qualité" at bounding box center [1382, 164] width 68 height 14
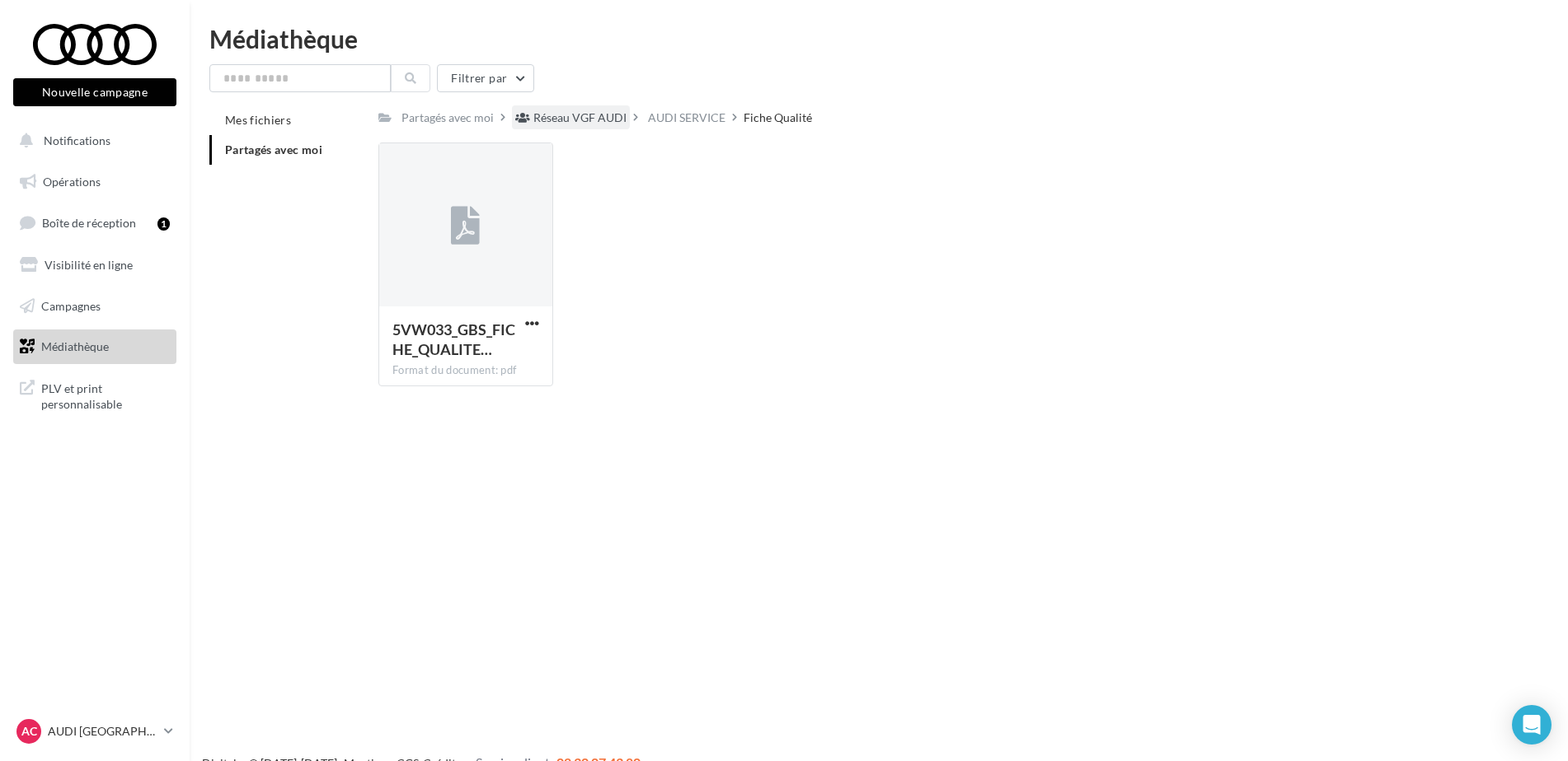
click at [593, 117] on div "Réseau VGF AUDI" at bounding box center [579, 117] width 93 height 16
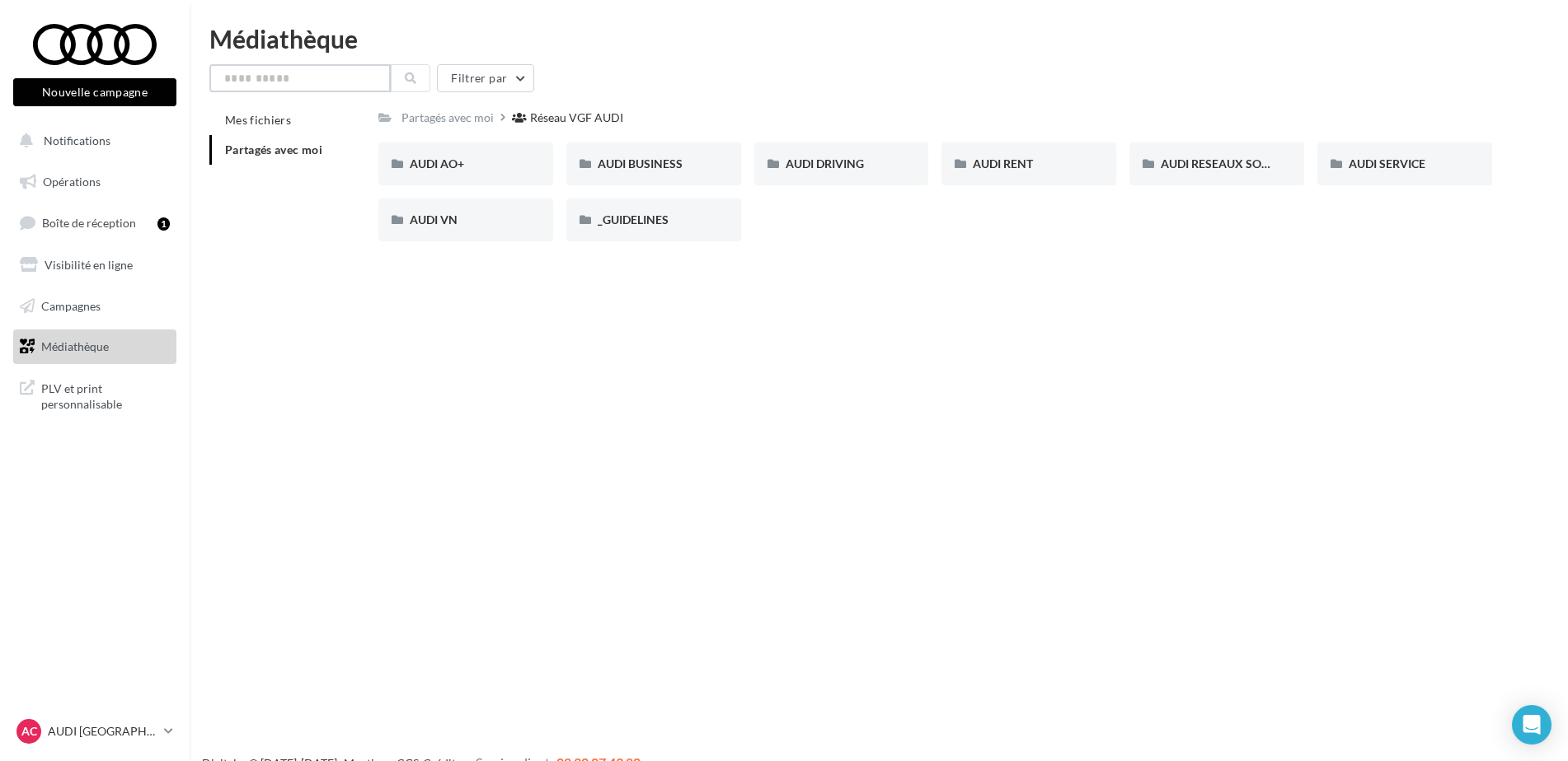
click at [295, 78] on input "text" at bounding box center [300, 78] width 181 height 28
type input "*********"
click at [405, 86] on button at bounding box center [410, 78] width 39 height 28
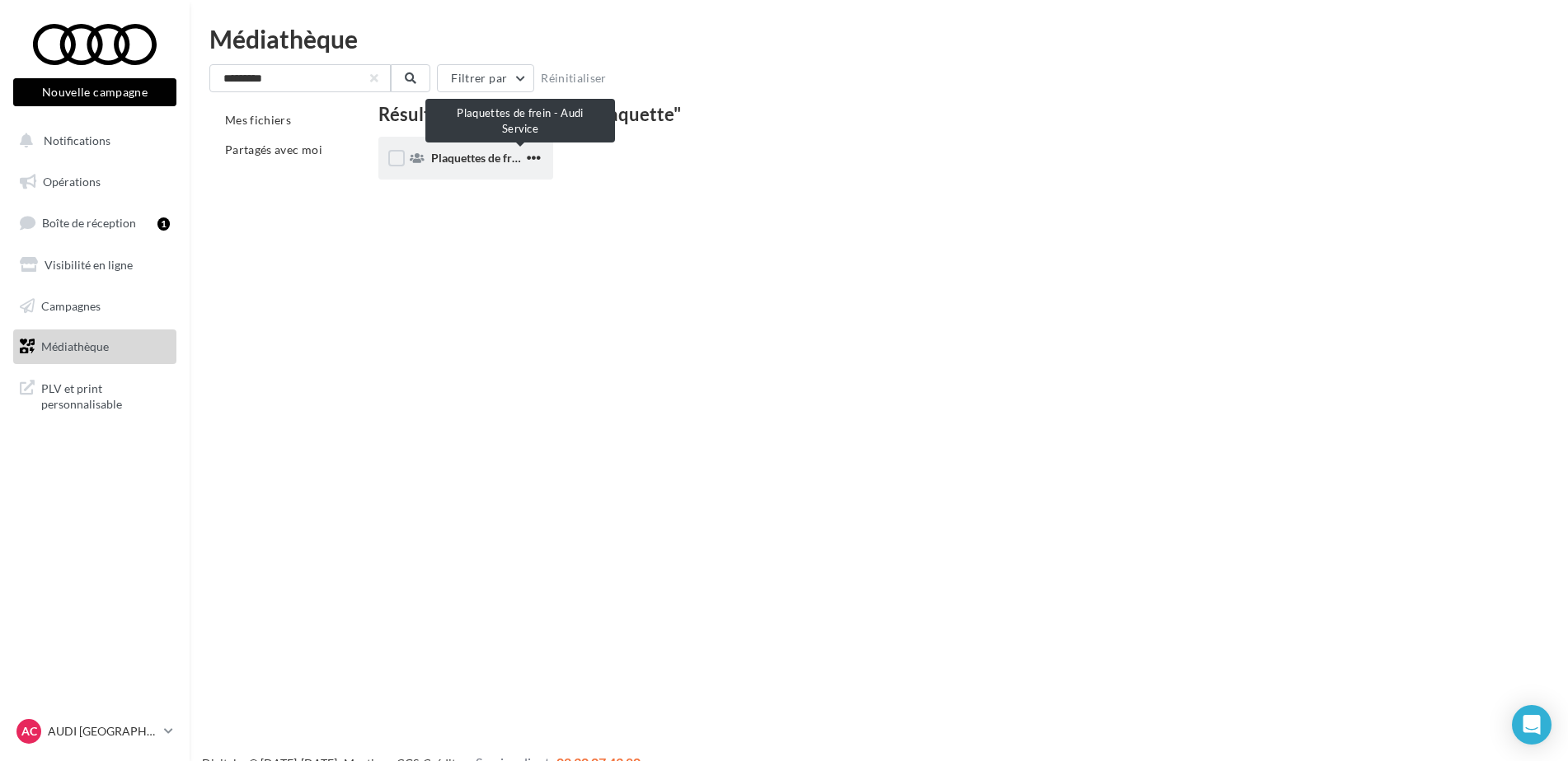
click at [453, 158] on span "Plaquettes de frein - Audi Service" at bounding box center [516, 158] width 170 height 14
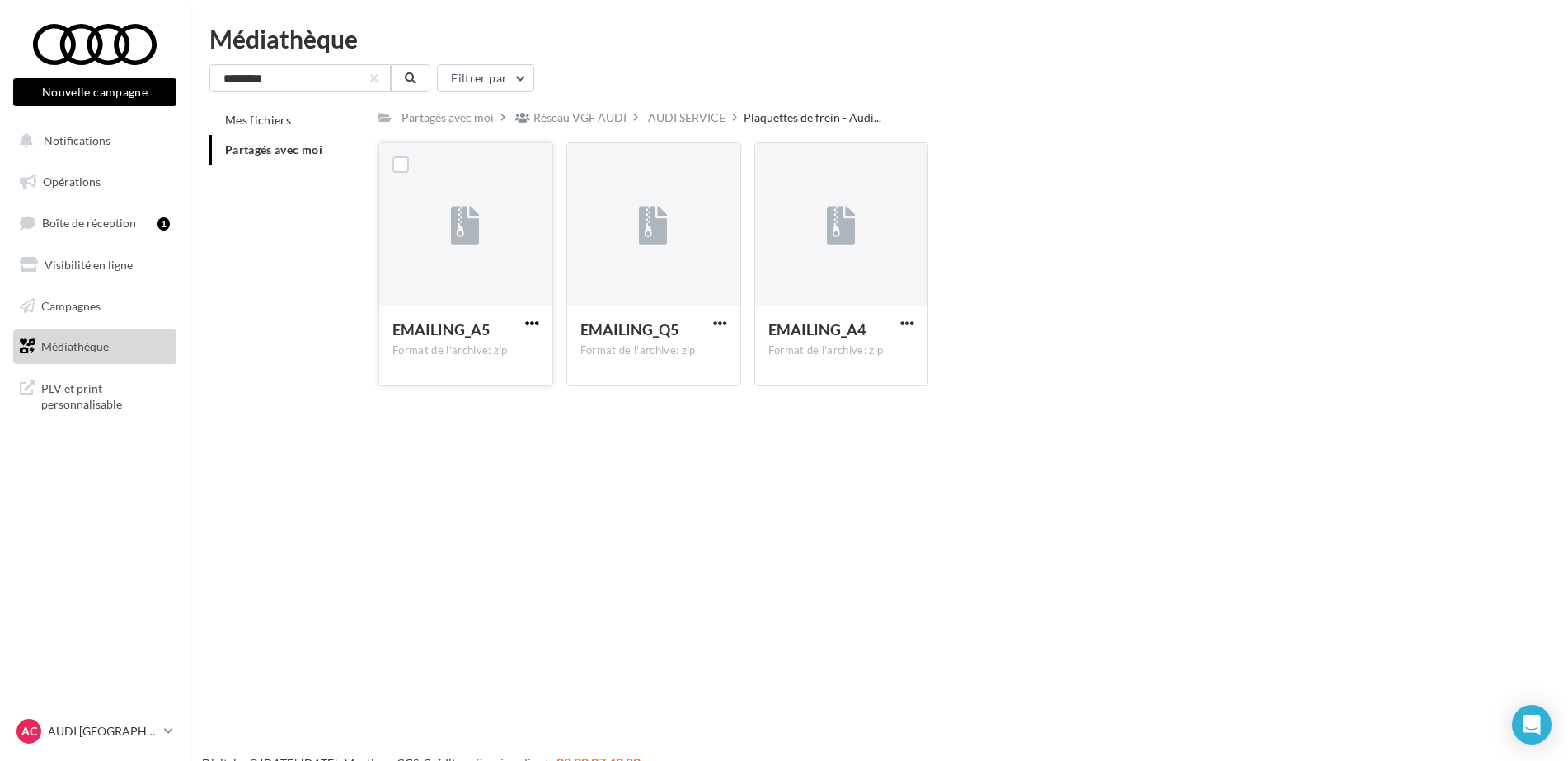
click at [530, 319] on span "button" at bounding box center [532, 323] width 14 height 14
click at [511, 363] on button "Télécharger" at bounding box center [460, 355] width 165 height 43
click at [716, 317] on span "button" at bounding box center [719, 323] width 14 height 14
click at [678, 347] on button "Télécharger" at bounding box center [648, 355] width 165 height 43
click at [913, 318] on span "button" at bounding box center [907, 323] width 14 height 14
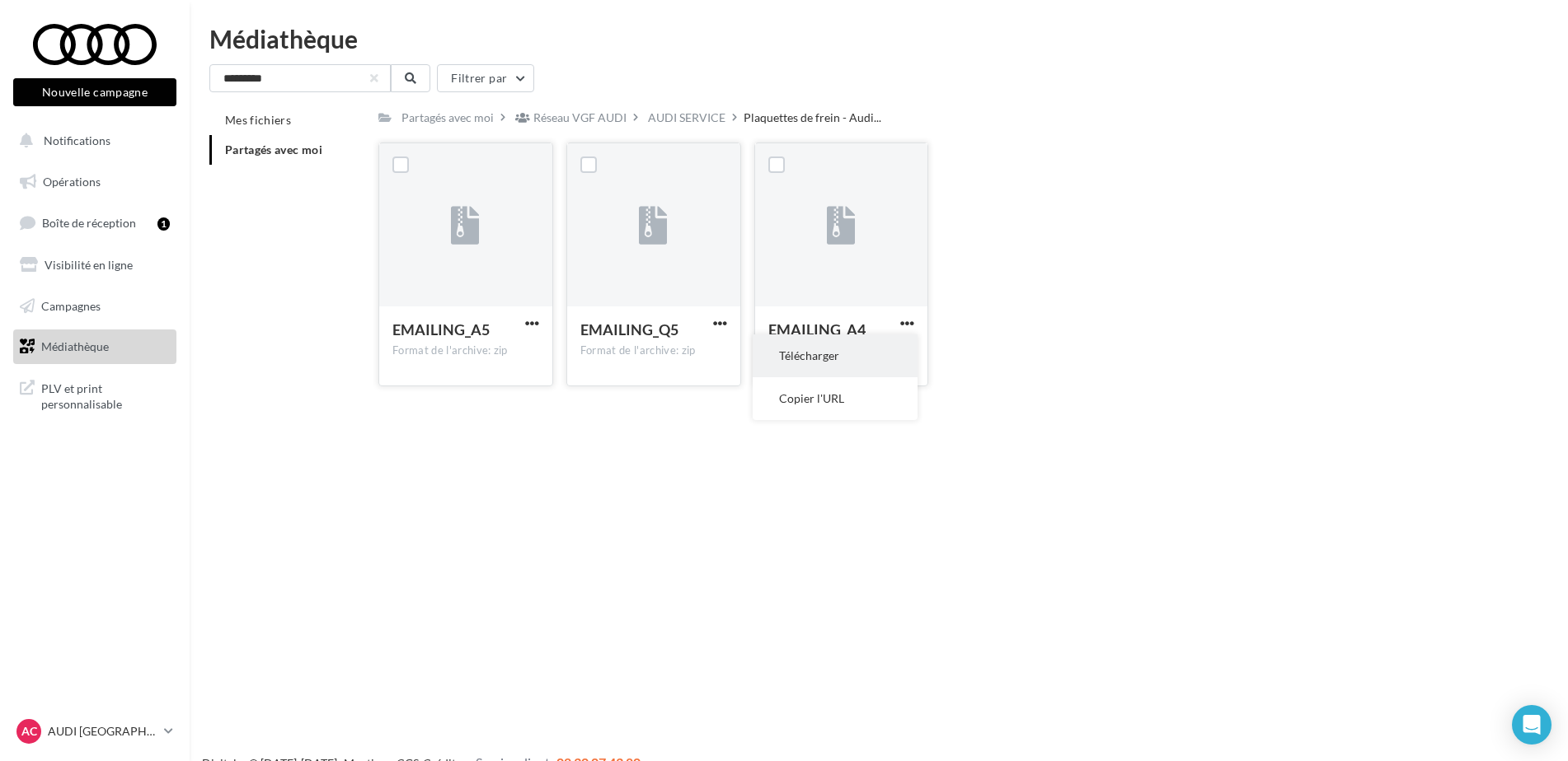
click at [857, 367] on button "Télécharger" at bounding box center [835, 355] width 165 height 43
